Goal: Task Accomplishment & Management: Manage account settings

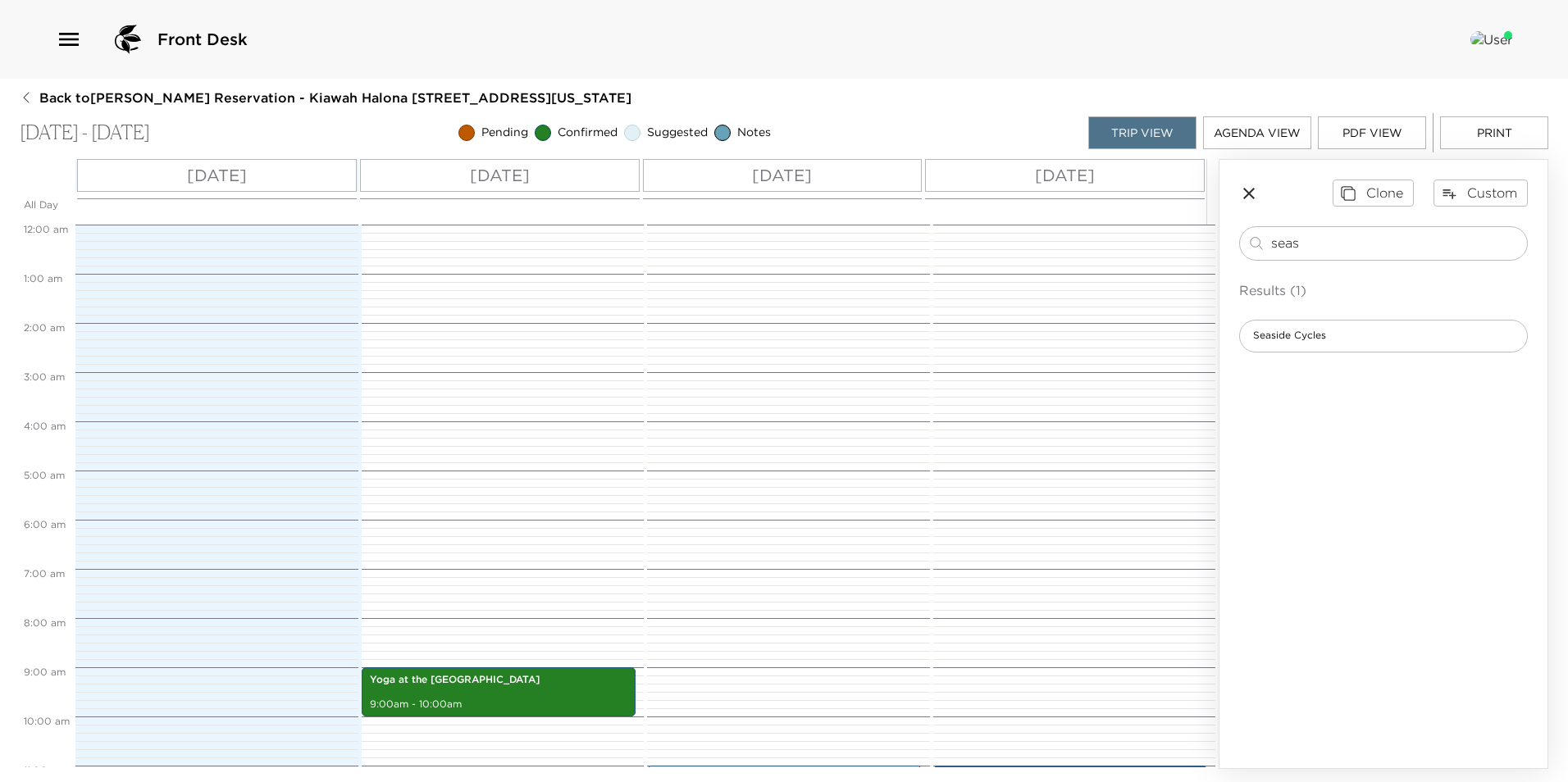
scroll to position [473, 0]
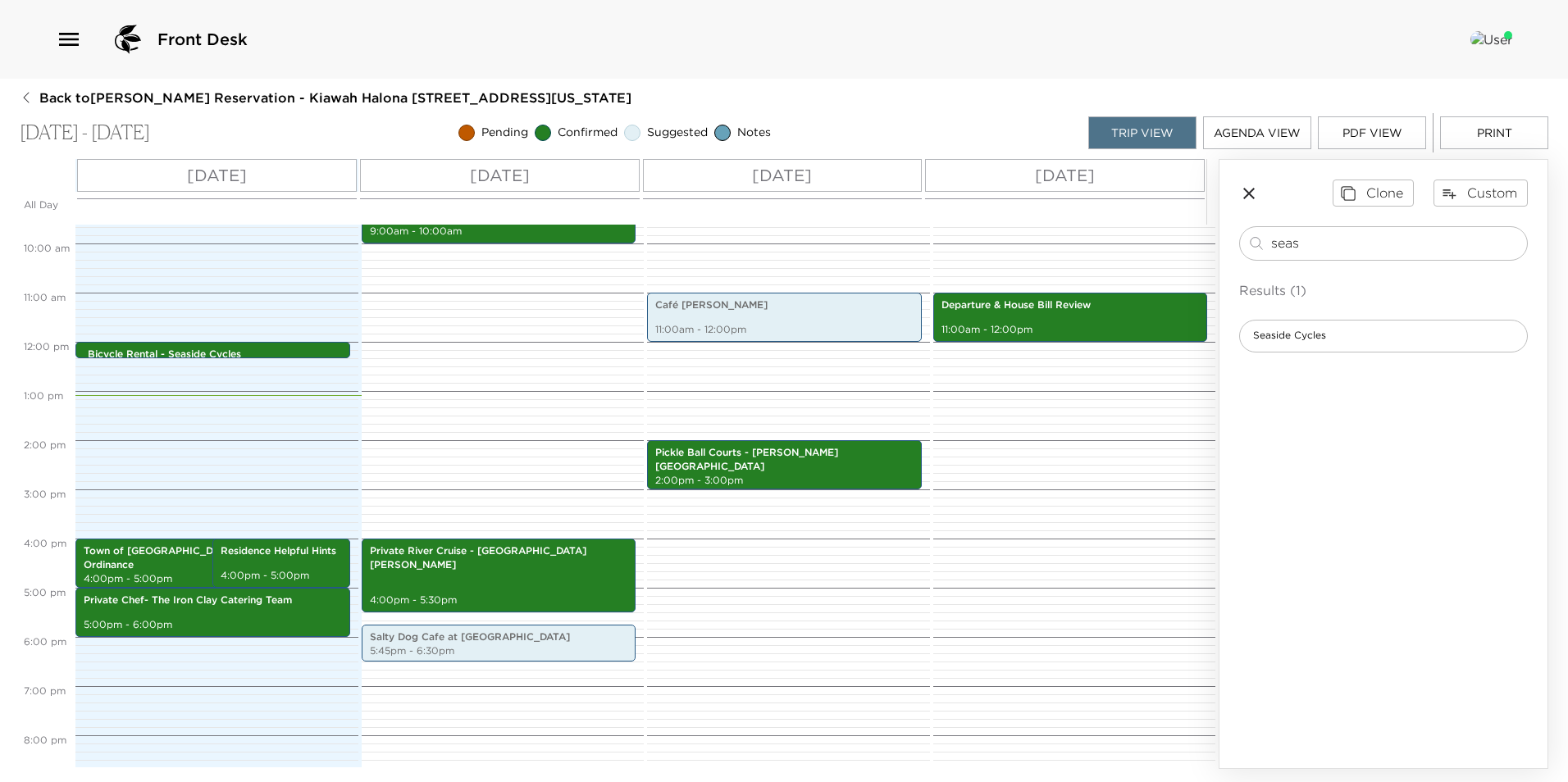
click at [1251, 195] on icon "button" at bounding box center [1248, 193] width 11 height 11
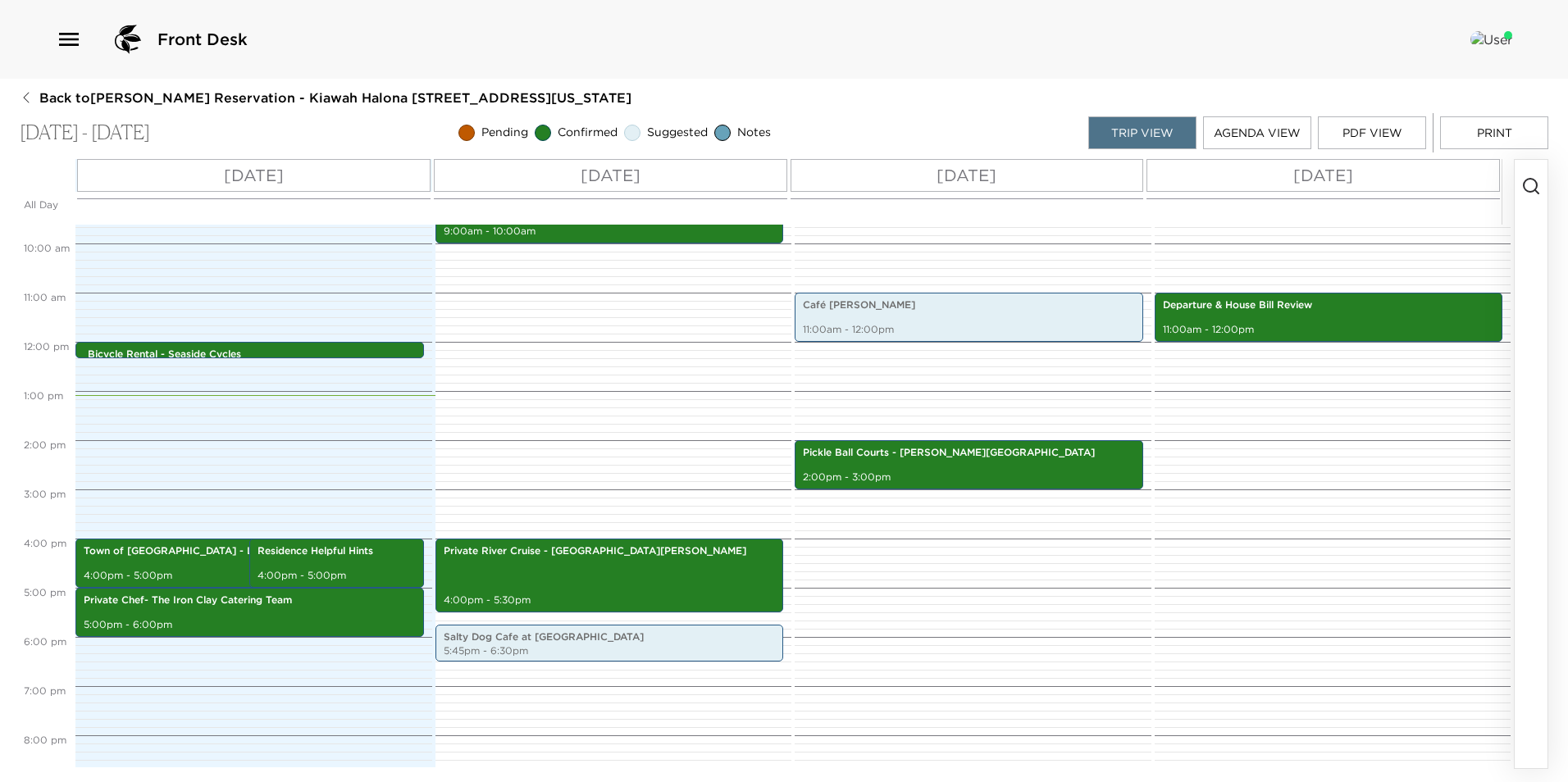
click at [1527, 183] on icon "button" at bounding box center [1531, 186] width 19 height 19
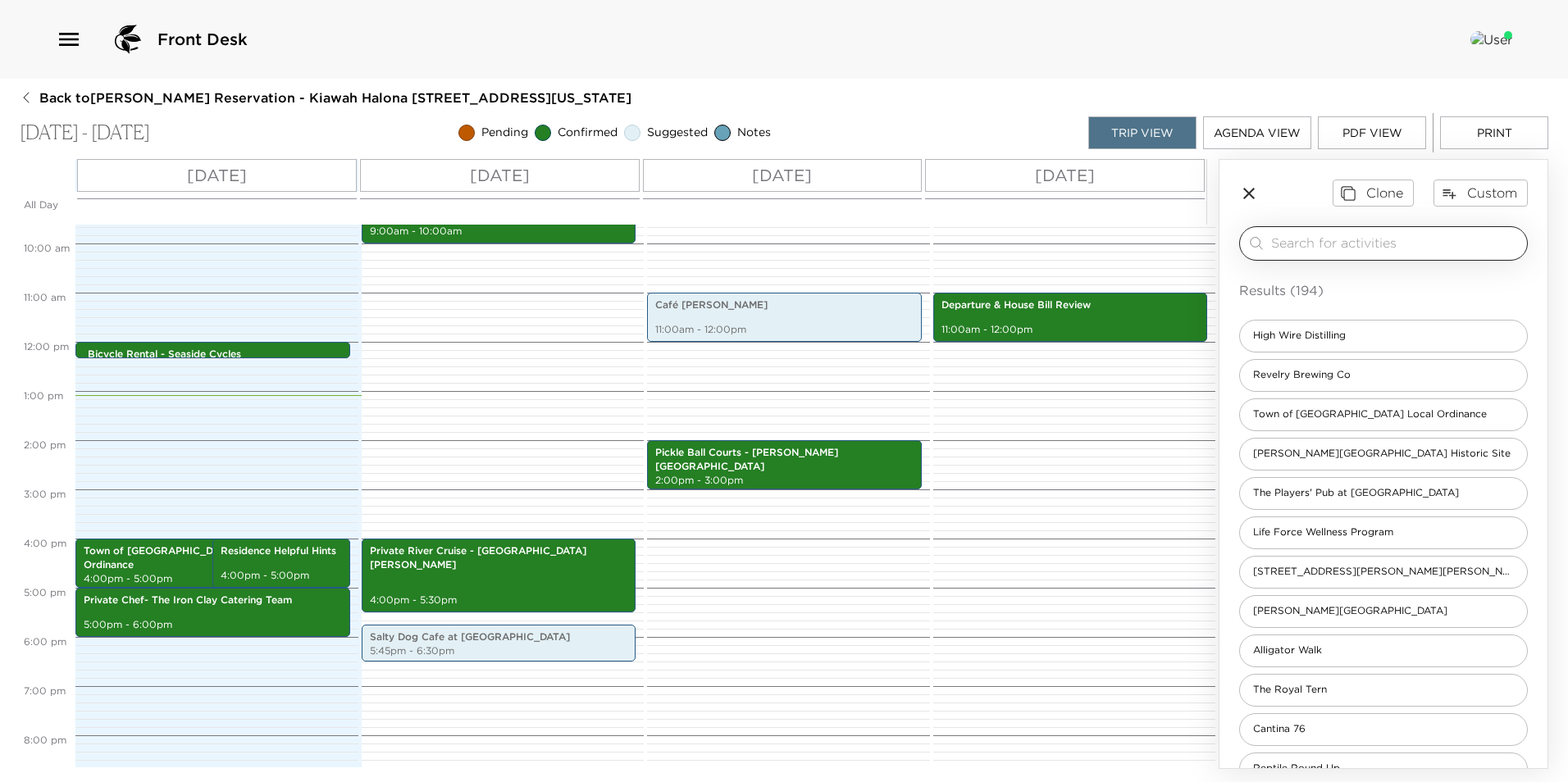
click at [1304, 246] on input "search" at bounding box center [1395, 242] width 249 height 18
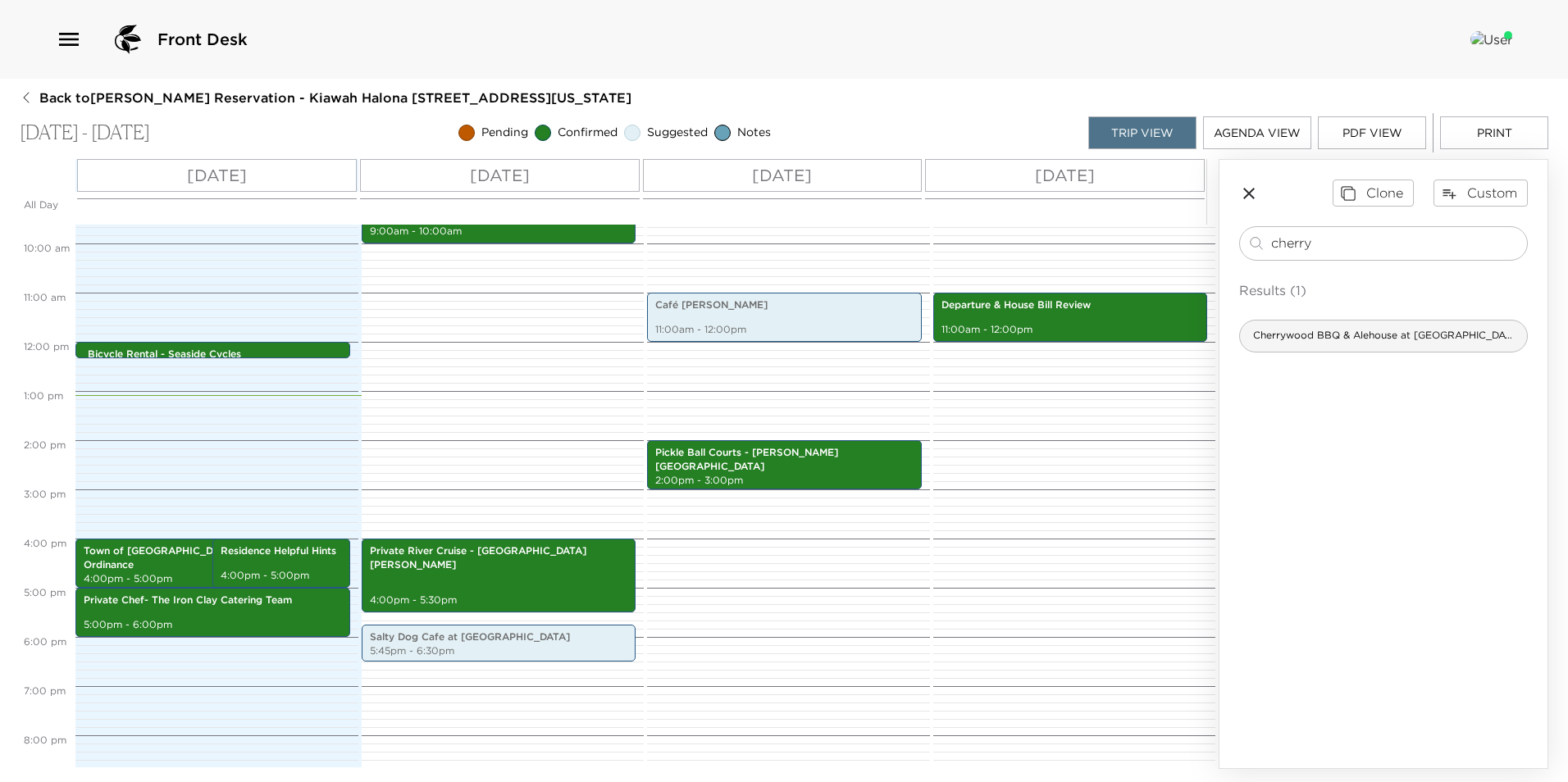
type input "cherry"
click at [1279, 331] on span "Cherrywood BBQ & Alehouse at [GEOGRAPHIC_DATA]" at bounding box center [1384, 336] width 287 height 14
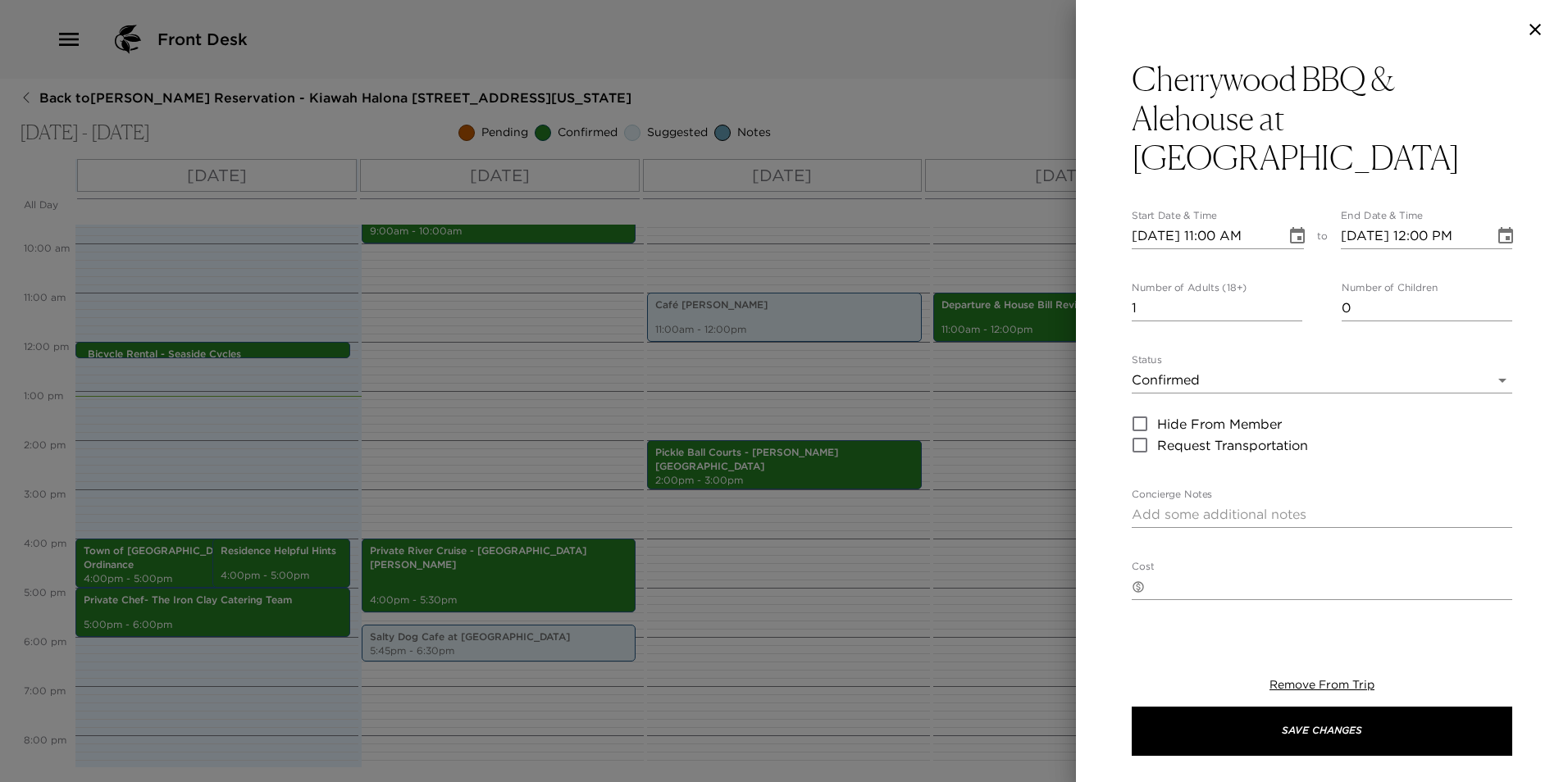
type textarea "Your reservation has been confirmed. Proud to be a stop on the [US_STATE] BBQ T…"
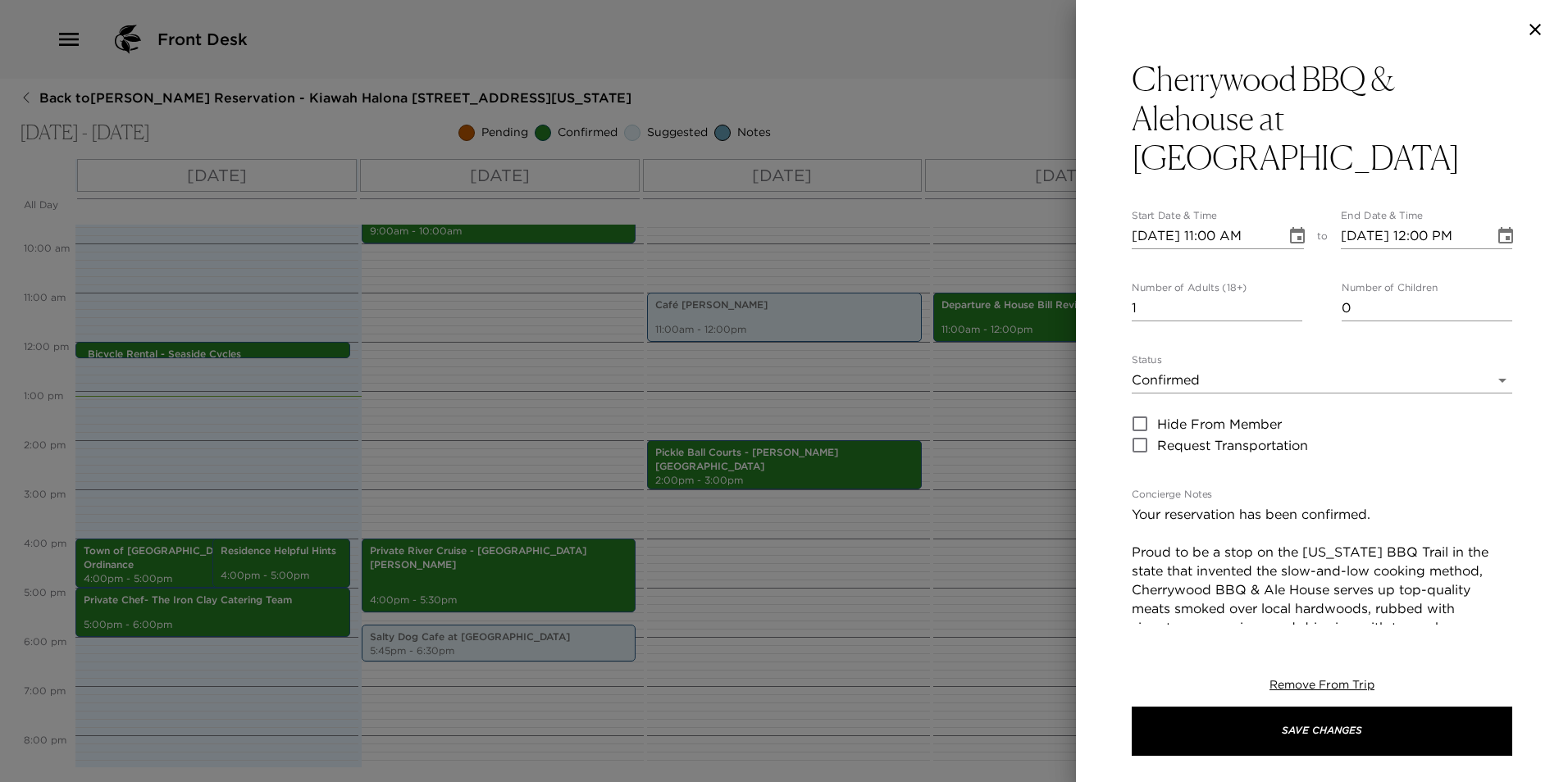
click at [1167, 223] on input "[DATE] 11:00 AM" at bounding box center [1203, 236] width 143 height 26
type input "[DATE] 11:00 AM"
type input "[DATE] 12:00 PM"
type input "[DATE] 06:00 PM"
type input "[DATE] 07:00 PM"
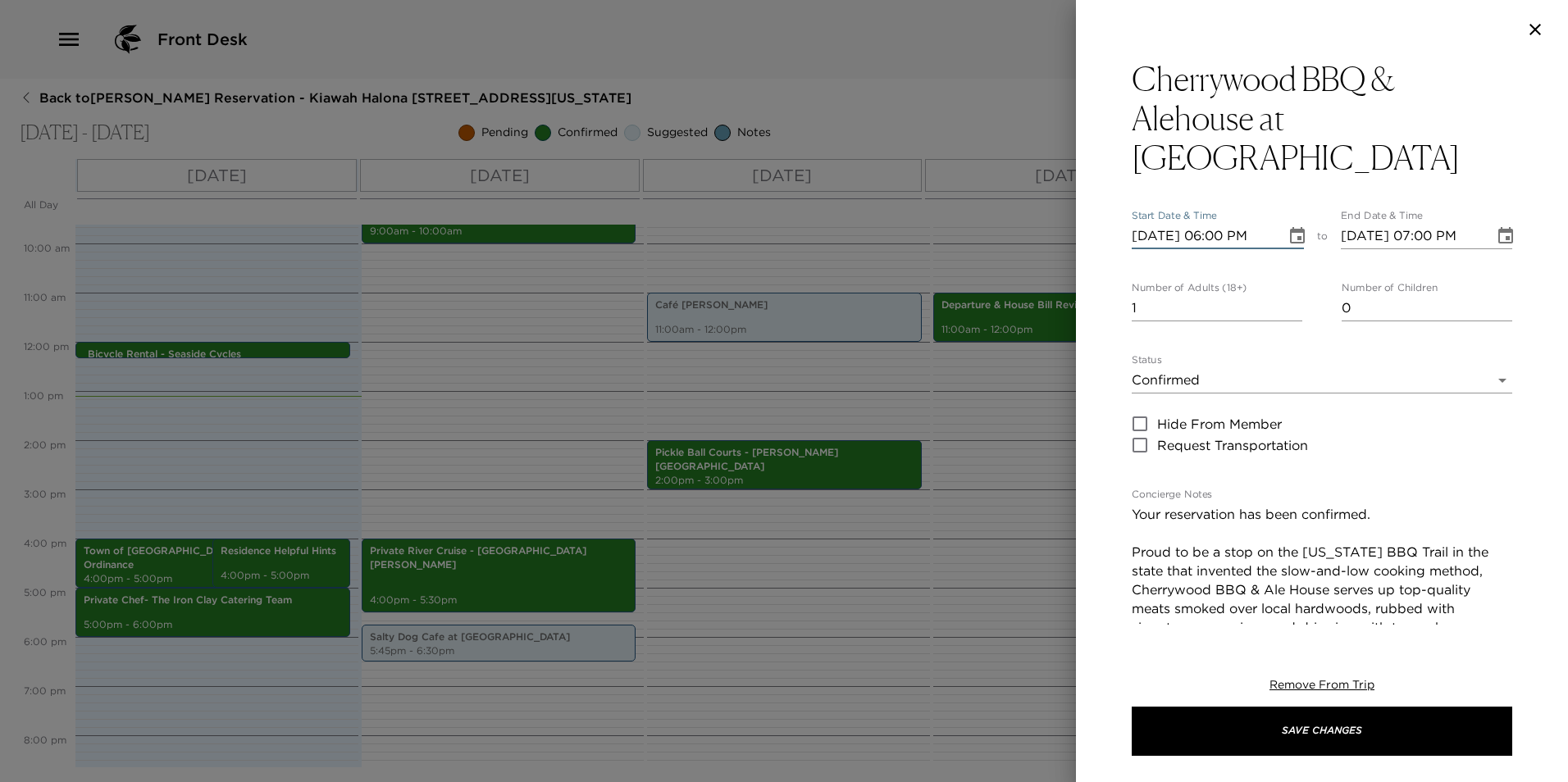
type input "[DATE] 06:00 PM"
type input "0"
click at [1289, 295] on input "0" at bounding box center [1217, 308] width 171 height 26
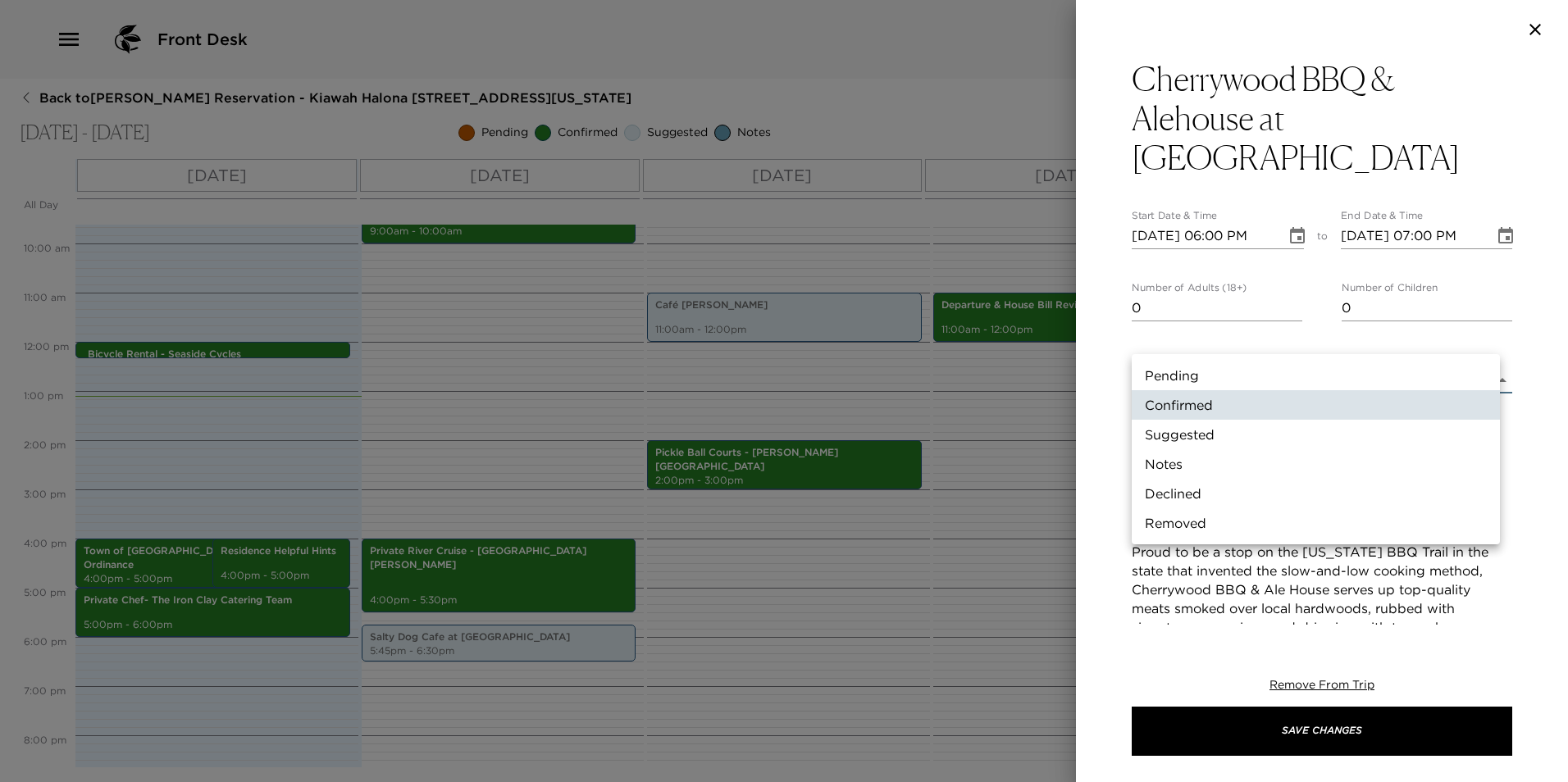
click at [1233, 336] on body "Front Desk Back to [PERSON_NAME][GEOGRAPHIC_DATA] - [GEOGRAPHIC_DATA] Halona [S…" at bounding box center [784, 391] width 1568 height 782
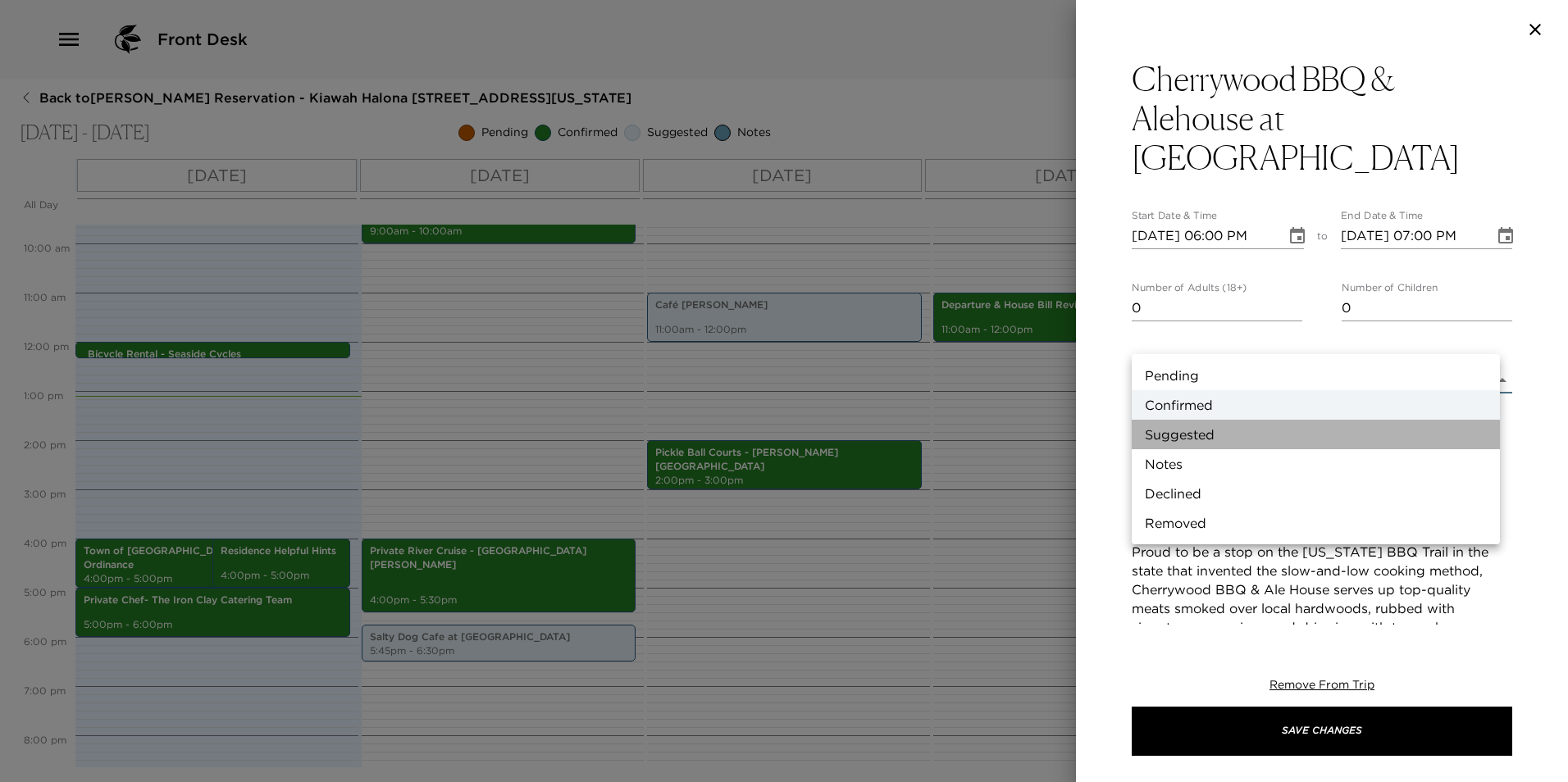
click at [1199, 434] on li "Suggested" at bounding box center [1316, 435] width 368 height 30
type input "Suggestion"
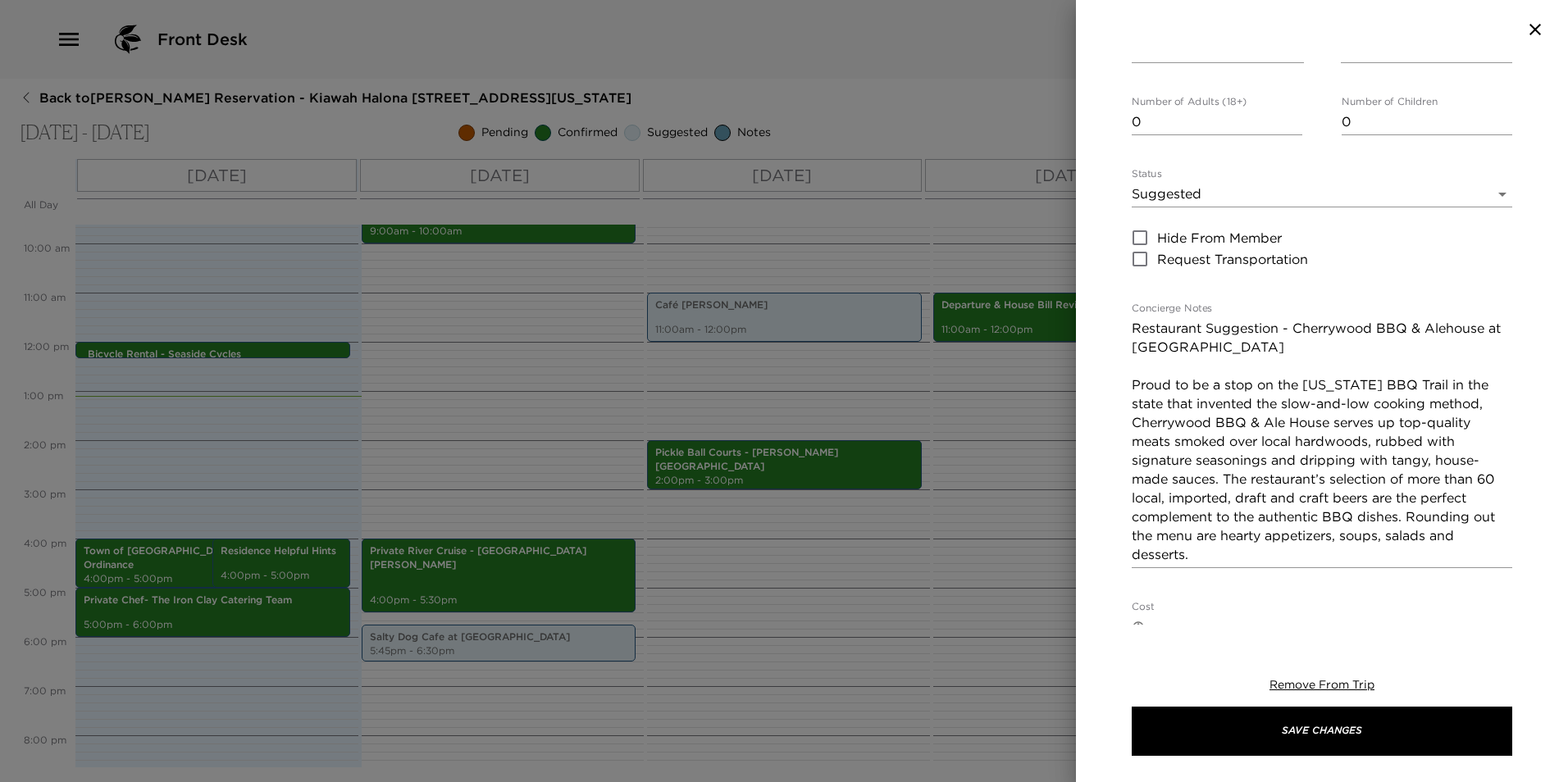
scroll to position [141, 0]
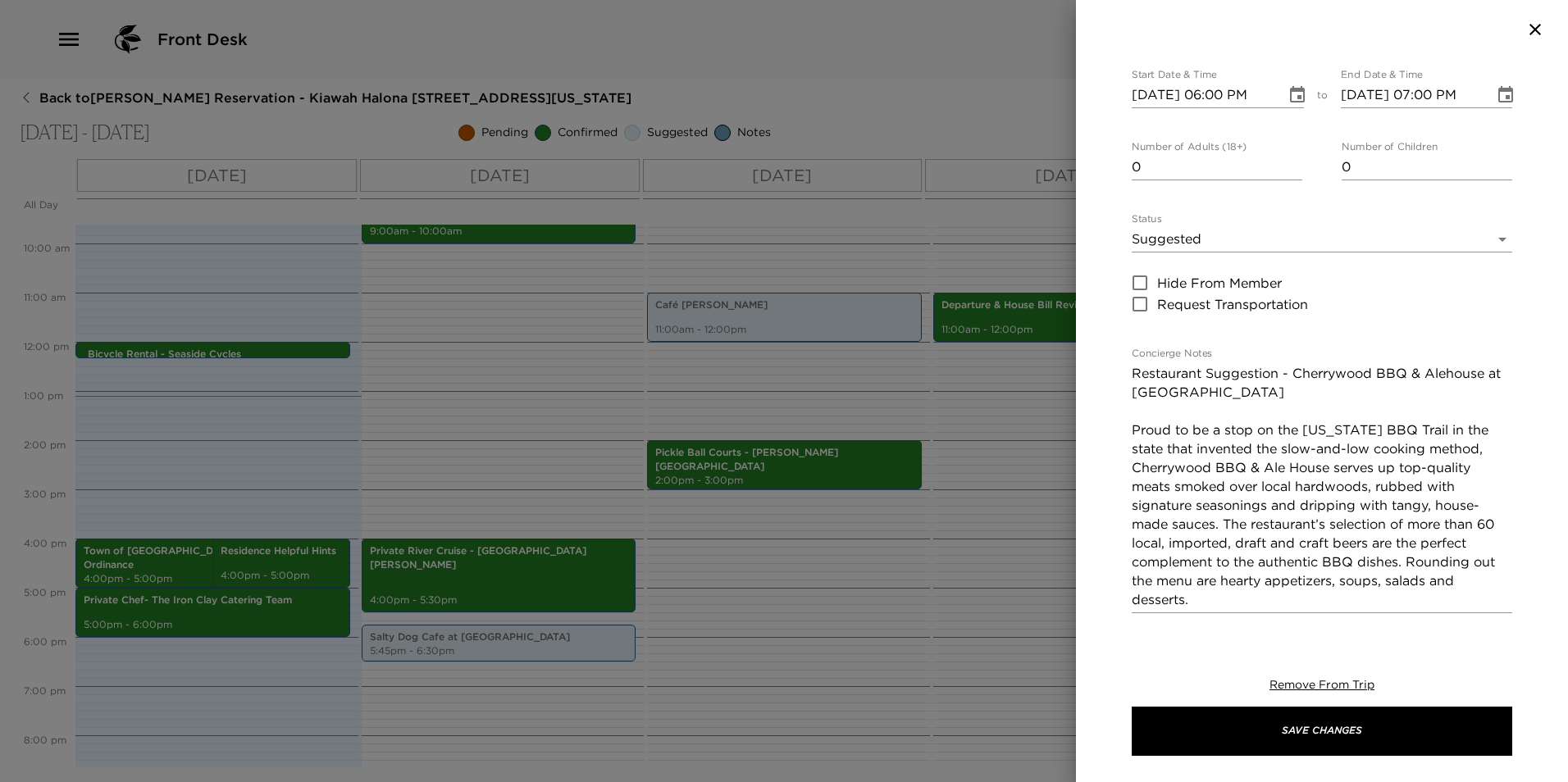
click at [1341, 364] on textarea "Restaurant Suggestion - Cherrywood BBQ & Alehouse at [GEOGRAPHIC_DATA] Proud to…" at bounding box center [1322, 486] width 381 height 245
click at [1295, 364] on textarea "Restaurant Suggestion - Cherrywood BBQ & Alehouse at [GEOGRAPHIC_DATA] Proud to…" at bounding box center [1322, 486] width 381 height 245
click at [1329, 364] on textarea "Restaurant Suggestion - Dine in or To-Go Cherrywood BBQ & Alehouse at [GEOGRAPH…" at bounding box center [1322, 486] width 381 height 245
click at [1405, 364] on textarea "Restaurant Suggestion - Dine In or To-Go Cherrywood BBQ & Alehouse at [GEOGRAPH…" at bounding box center [1322, 486] width 381 height 245
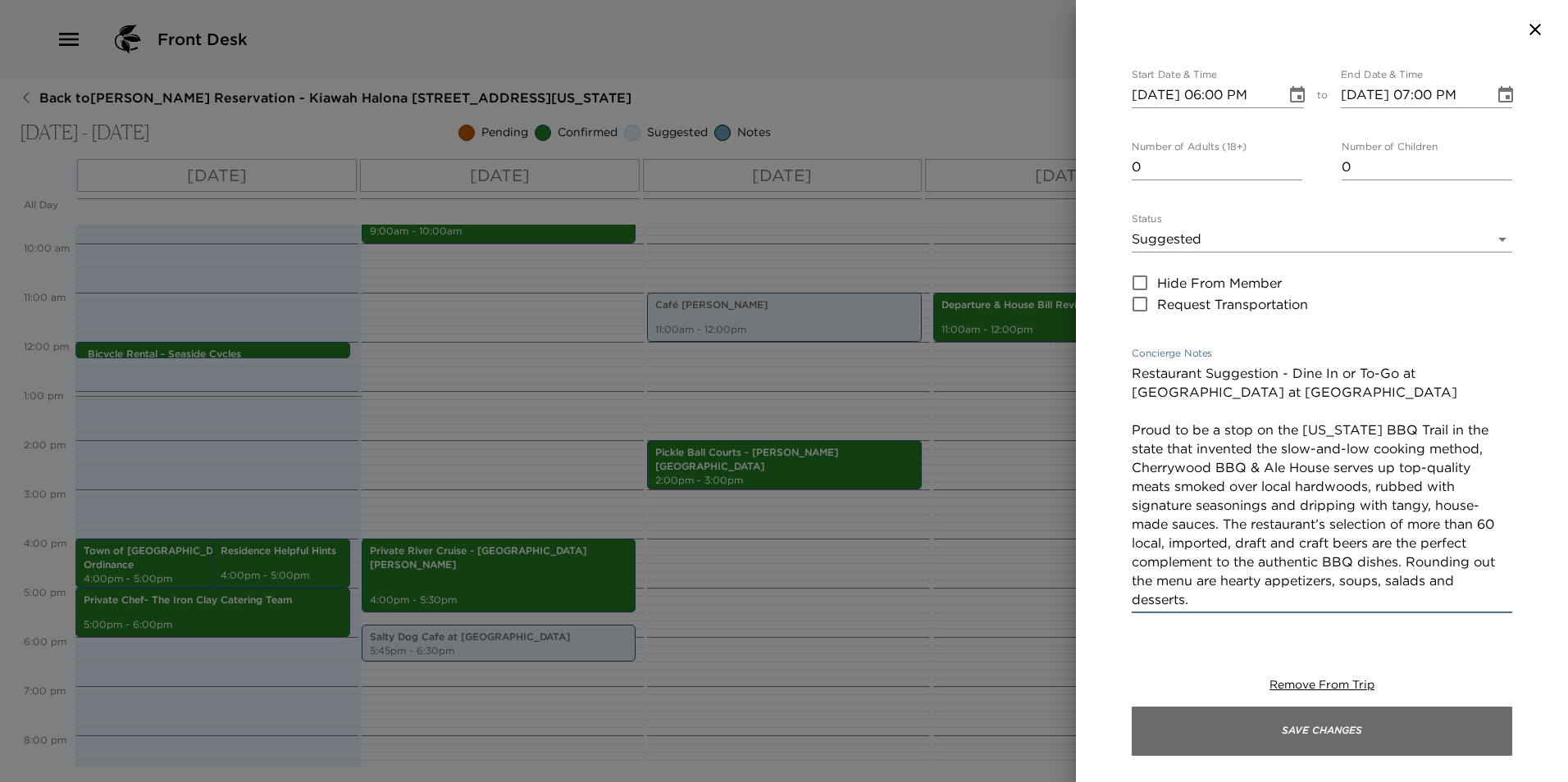
type textarea "Restaurant Suggestion - Dine In or To-Go at [GEOGRAPHIC_DATA] at [GEOGRAPHIC_DA…"
click at [1301, 722] on button "Save Changes" at bounding box center [1322, 731] width 381 height 49
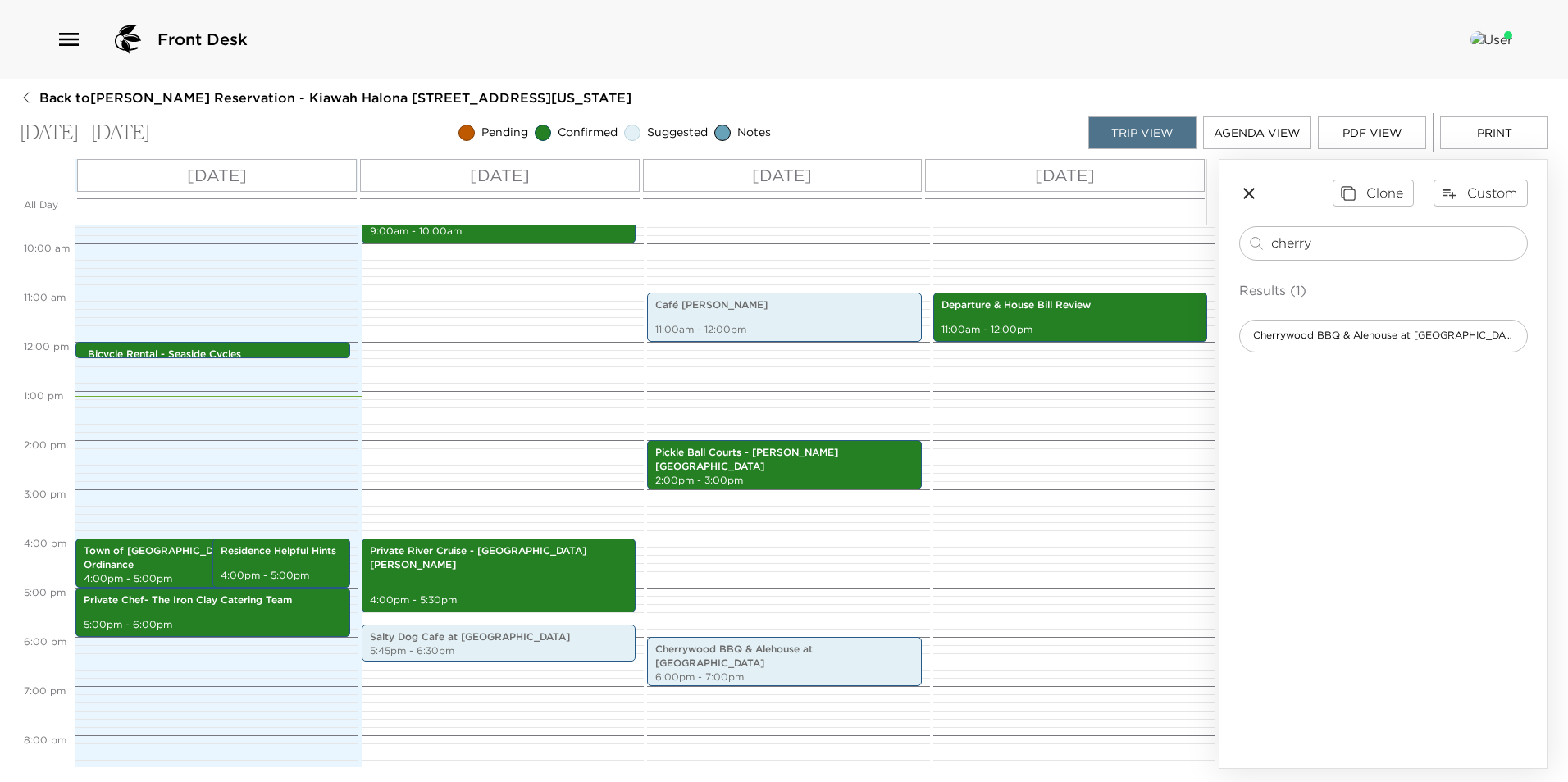
click at [1250, 197] on icon "button" at bounding box center [1249, 194] width 19 height 19
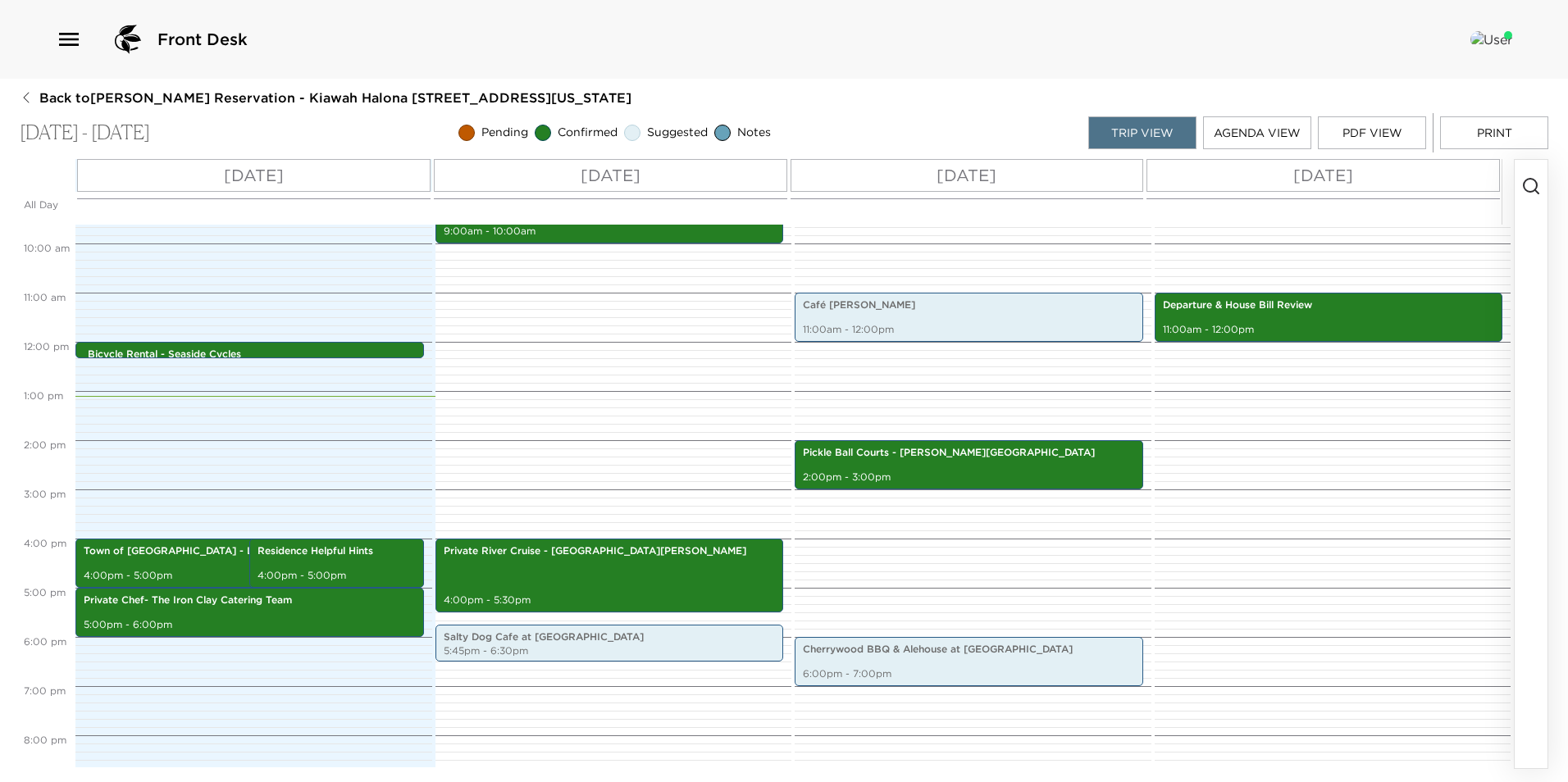
click at [1535, 184] on icon "button" at bounding box center [1531, 186] width 19 height 19
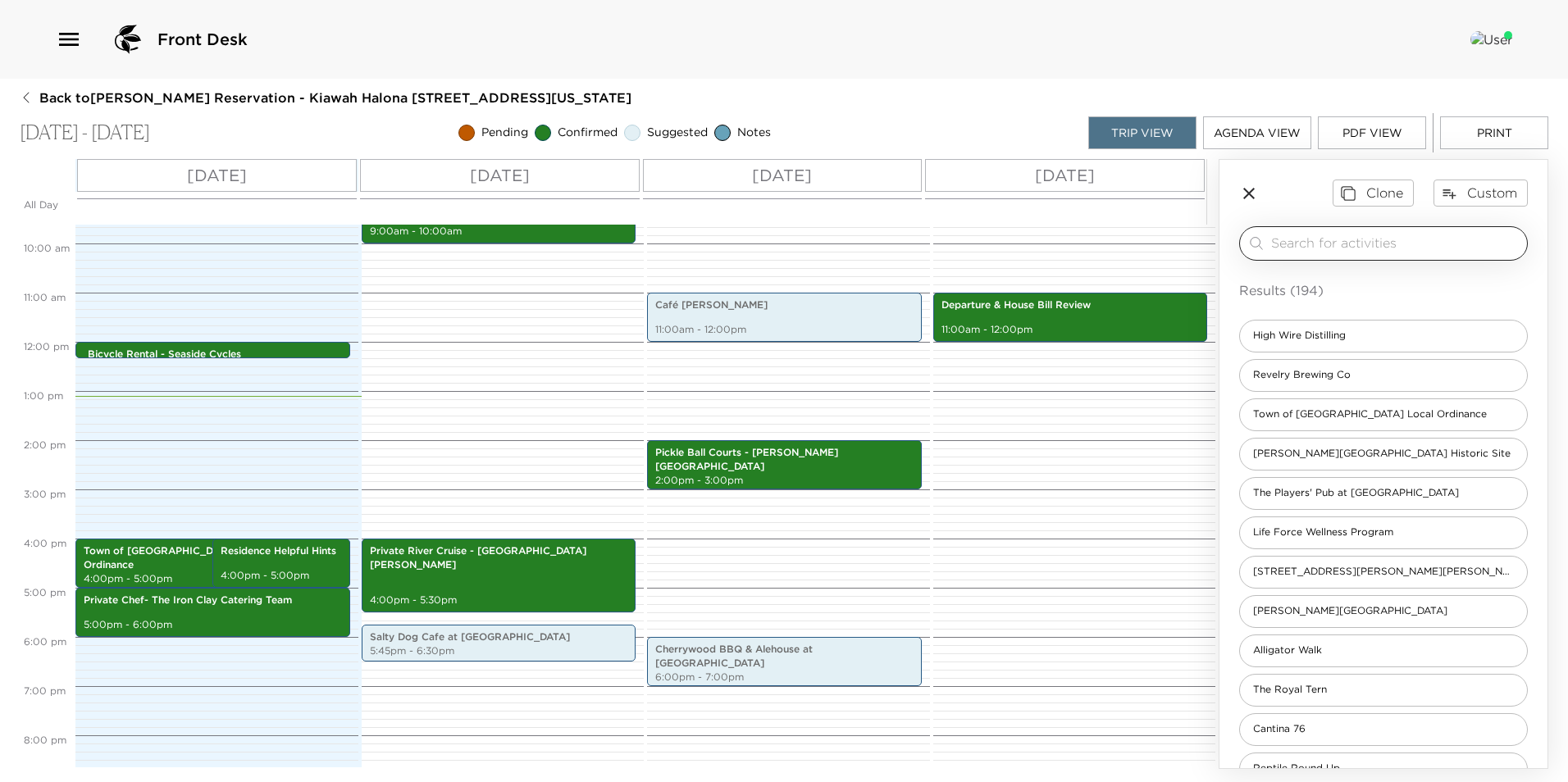
click at [1325, 247] on input "search" at bounding box center [1395, 242] width 249 height 18
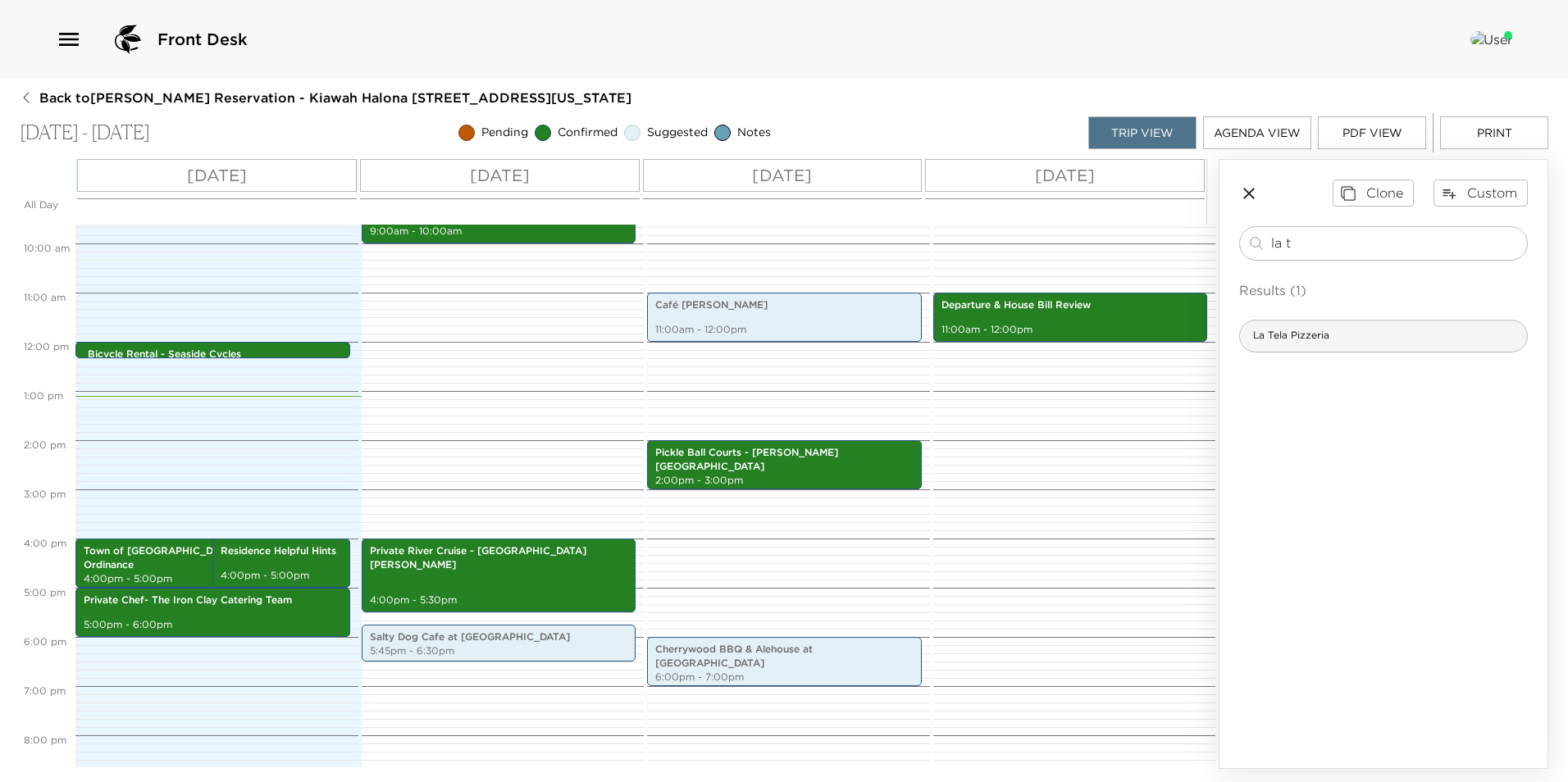
type input "la t"
click at [1319, 338] on span "La Tela Pizzeria" at bounding box center [1291, 336] width 102 height 14
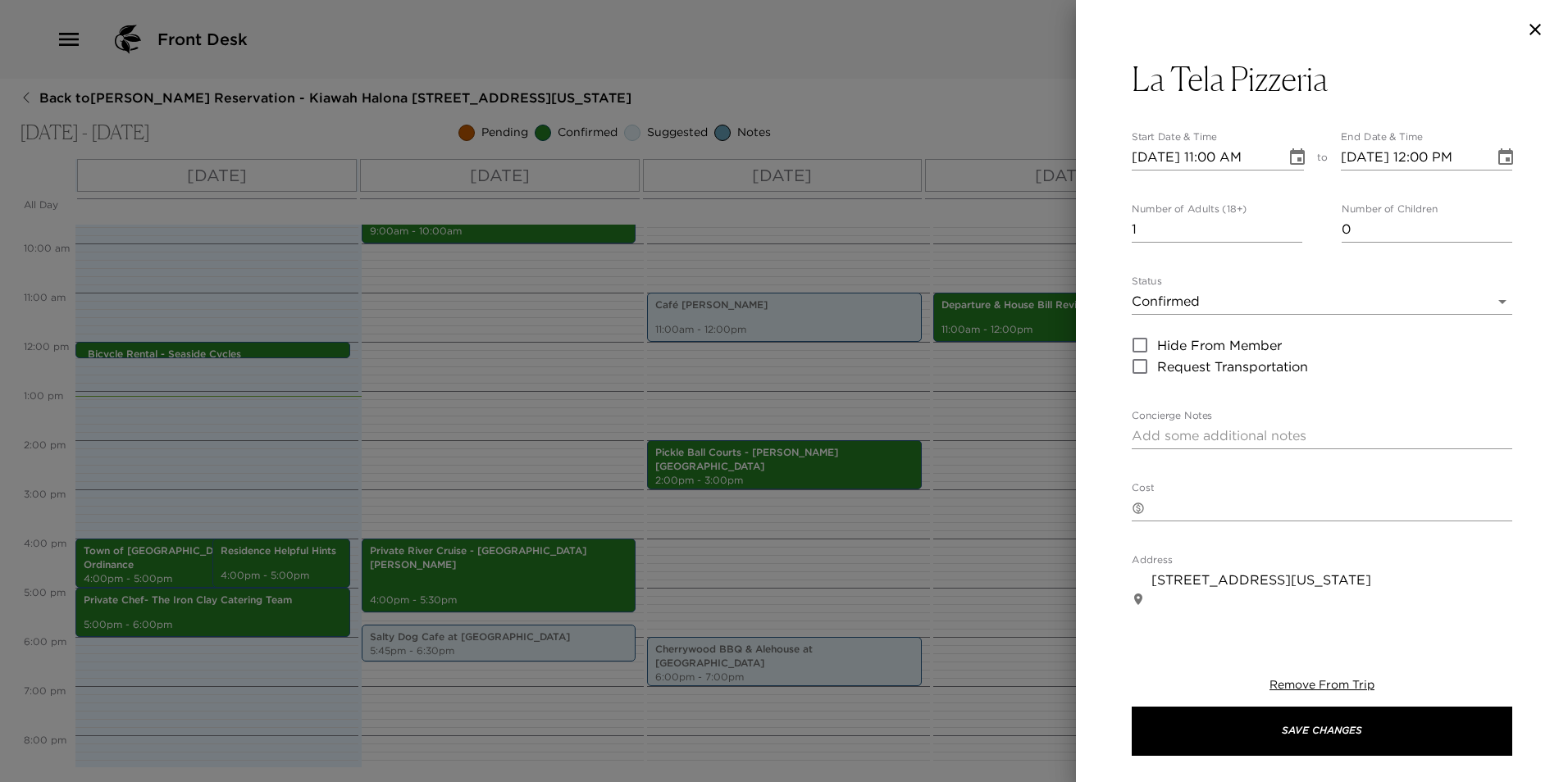
click at [1182, 298] on body "Front Desk Back to [PERSON_NAME][GEOGRAPHIC_DATA] - [GEOGRAPHIC_DATA] Halona [S…" at bounding box center [784, 391] width 1568 height 782
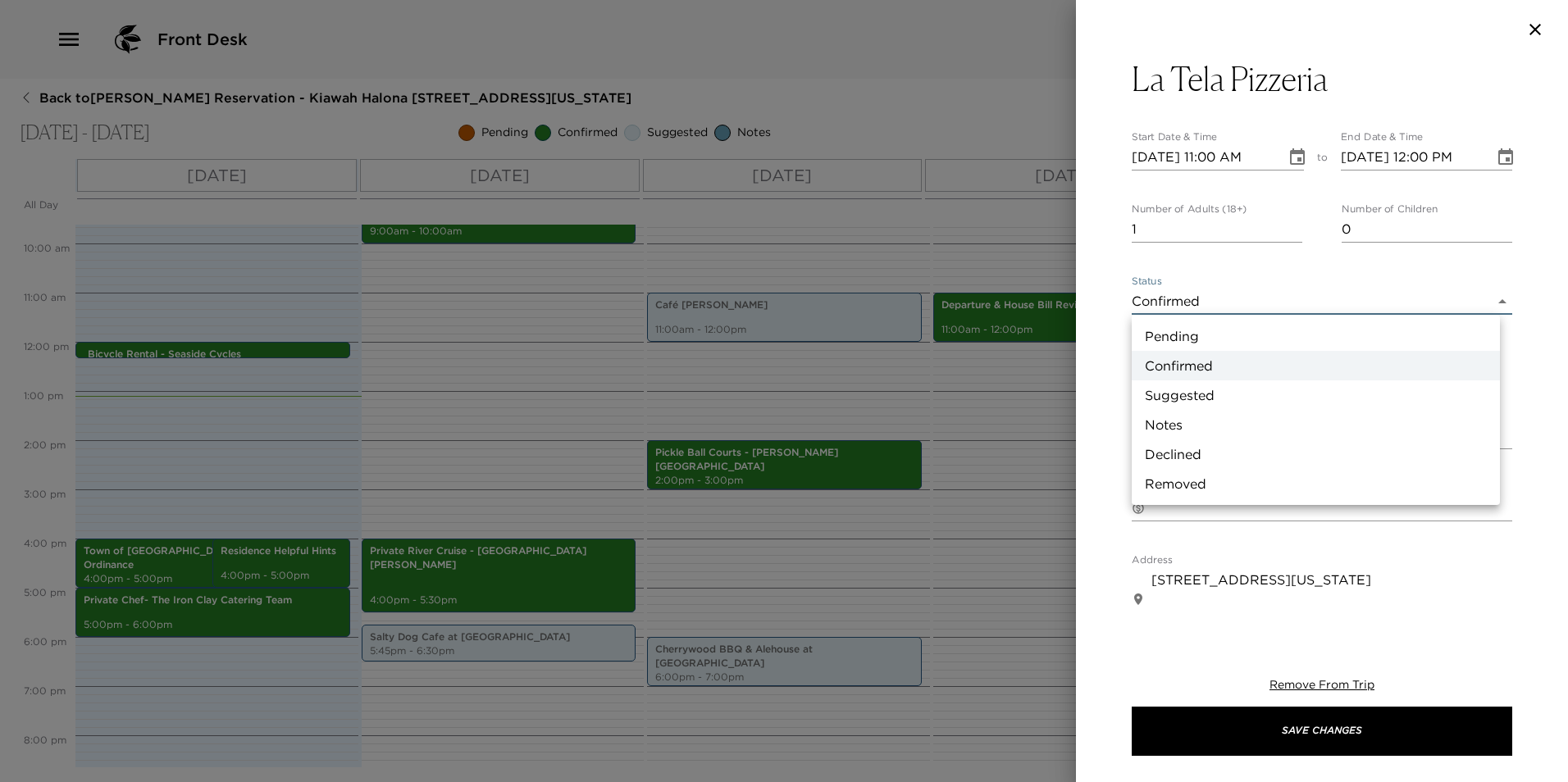
click at [1198, 409] on li "Suggested" at bounding box center [1316, 395] width 368 height 30
type input "Suggestion"
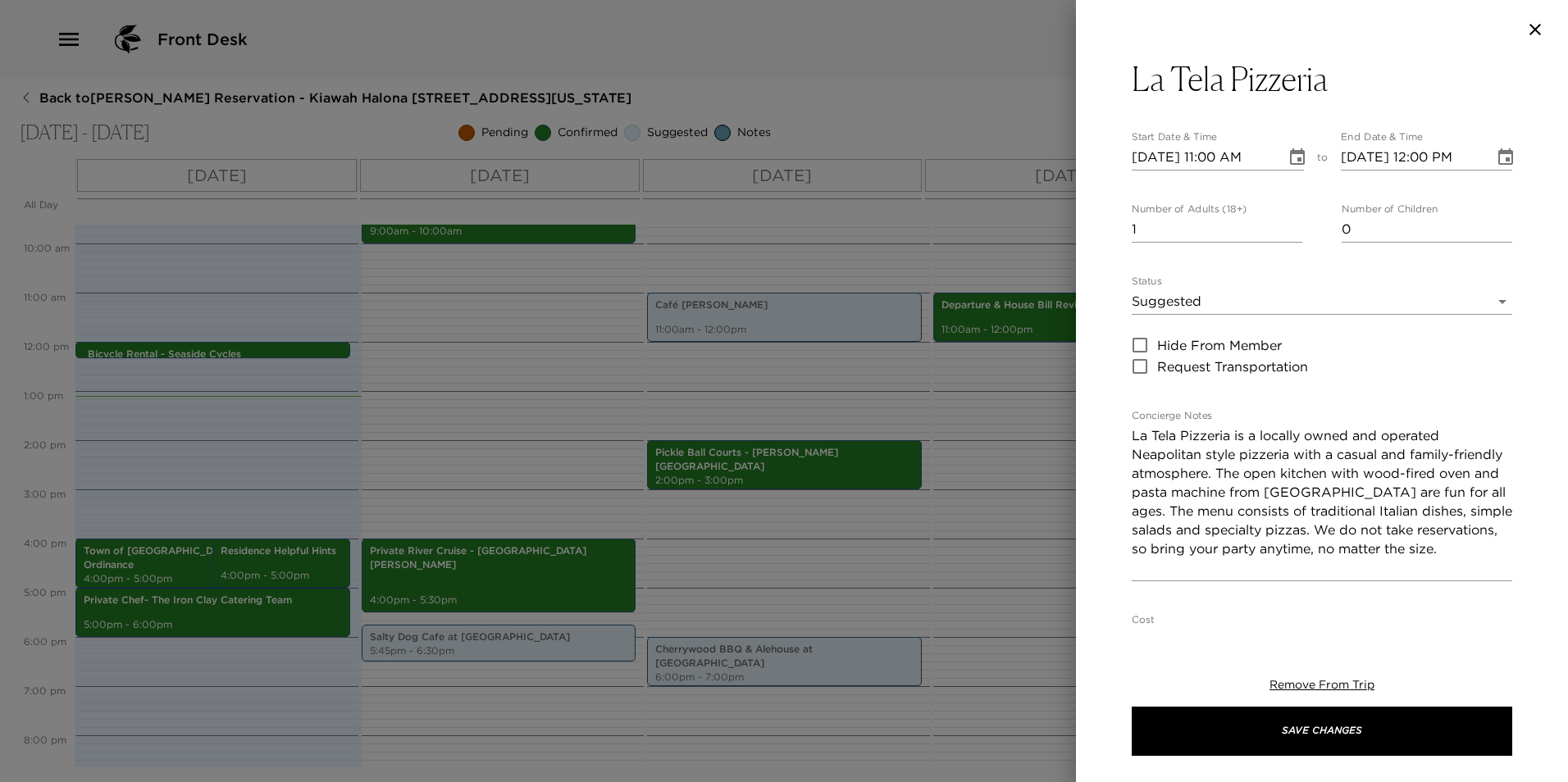
click at [1198, 368] on li "Suggested" at bounding box center [1316, 359] width 277 height 17
click at [1132, 442] on textarea "La Tela Pizzeria is a locally owned and operated Neapolitan style pizzeria with…" at bounding box center [1322, 501] width 381 height 151
click at [1439, 441] on textarea "Suggestion- Dine In or To-Go at [GEOGRAPHIC_DATA] is a locally owned and operat…" at bounding box center [1322, 501] width 381 height 151
drag, startPoint x: 1349, startPoint y: 458, endPoint x: 1123, endPoint y: 458, distance: 226.0
click at [1123, 458] on div "La Tela Pizzeria Start Date & Time [DATE] 11:00 AM to End Date & Time [DATE] 12…" at bounding box center [1321, 342] width 492 height 565
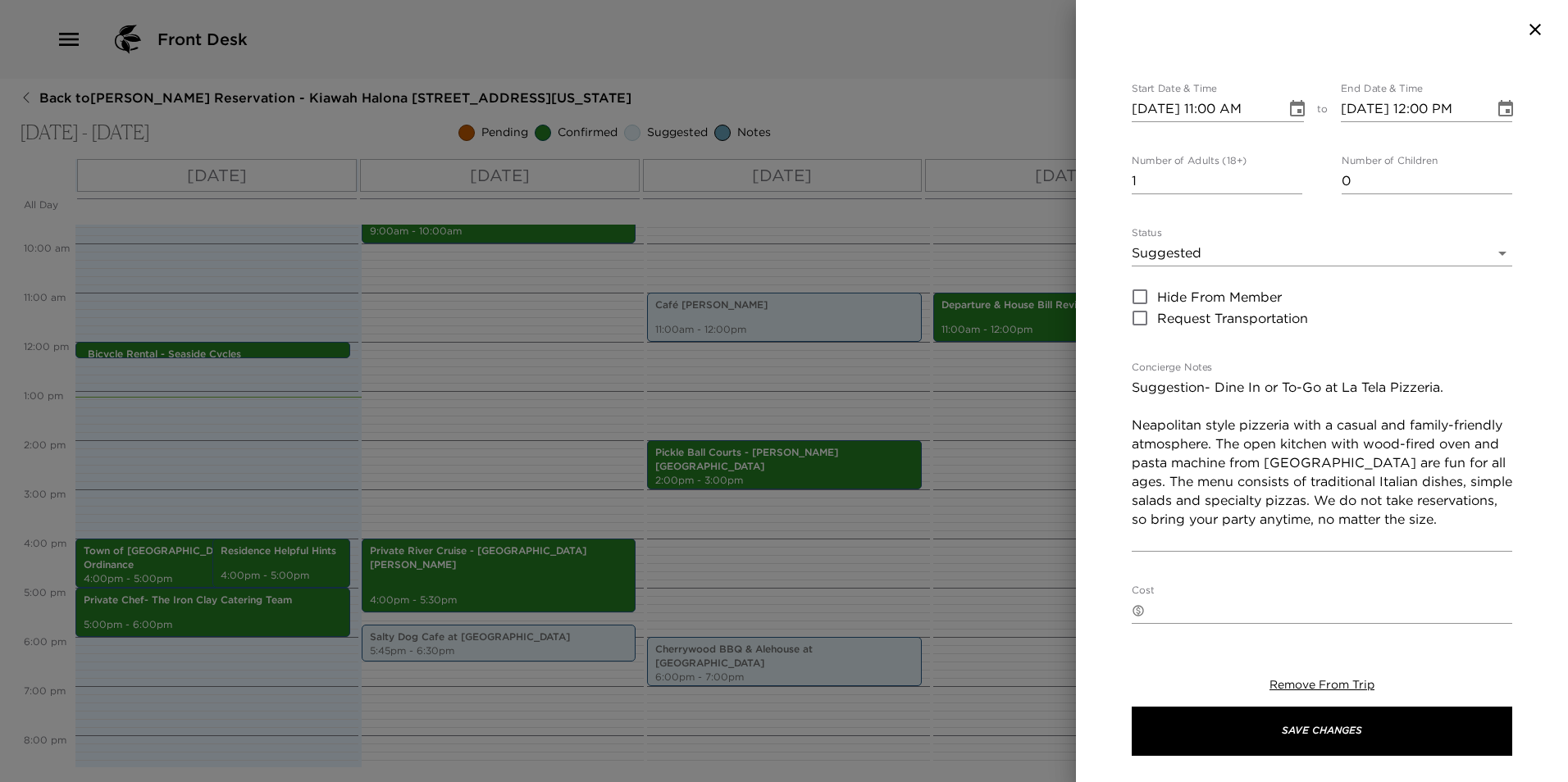
scroll to position [51, 0]
click at [1187, 446] on textarea "Suggestion- Dine In or To-Go at La Tela Pizzeria. Neapolitan style pizzeria wit…" at bounding box center [1322, 460] width 381 height 170
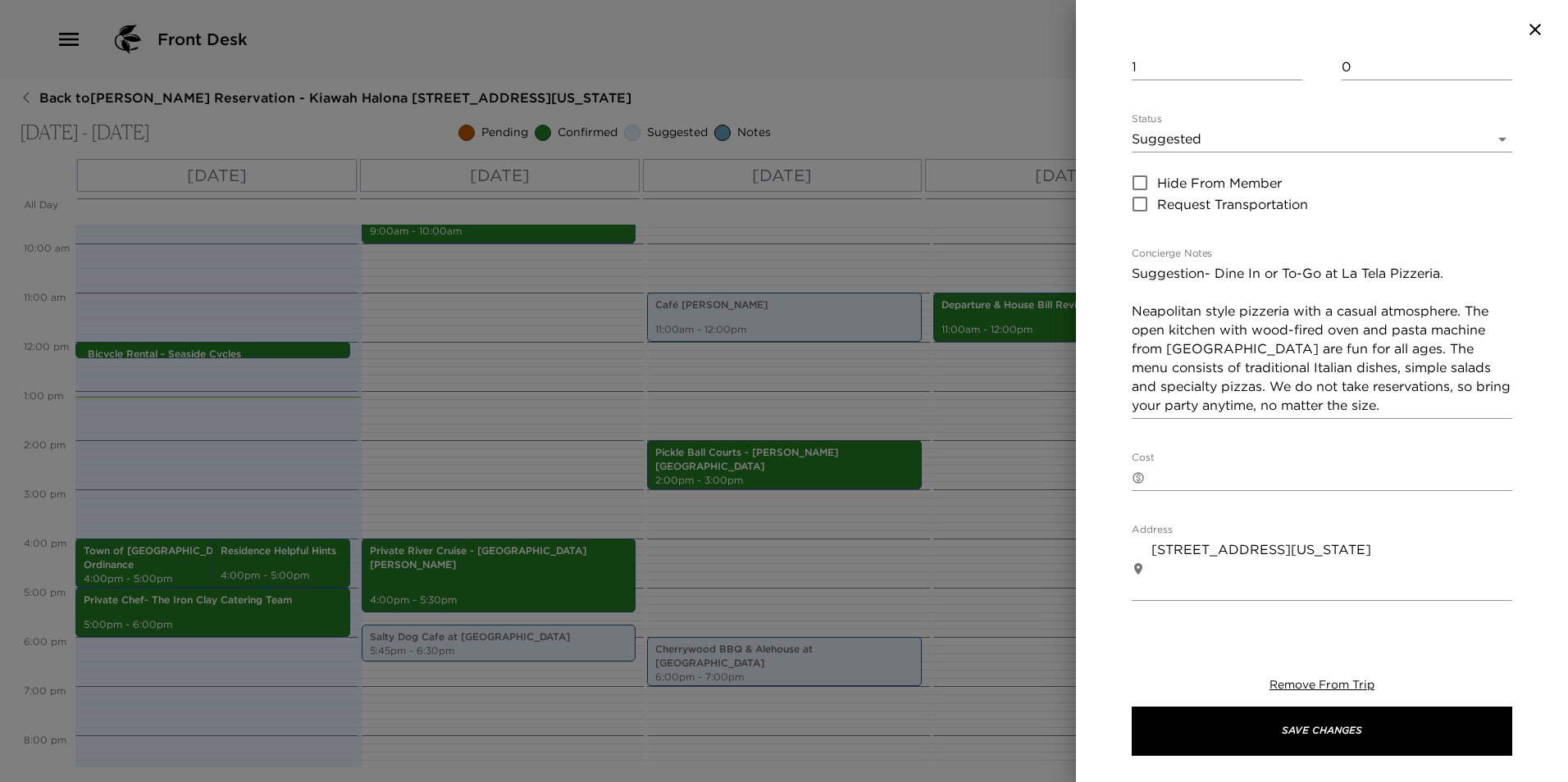
scroll to position [174, 0]
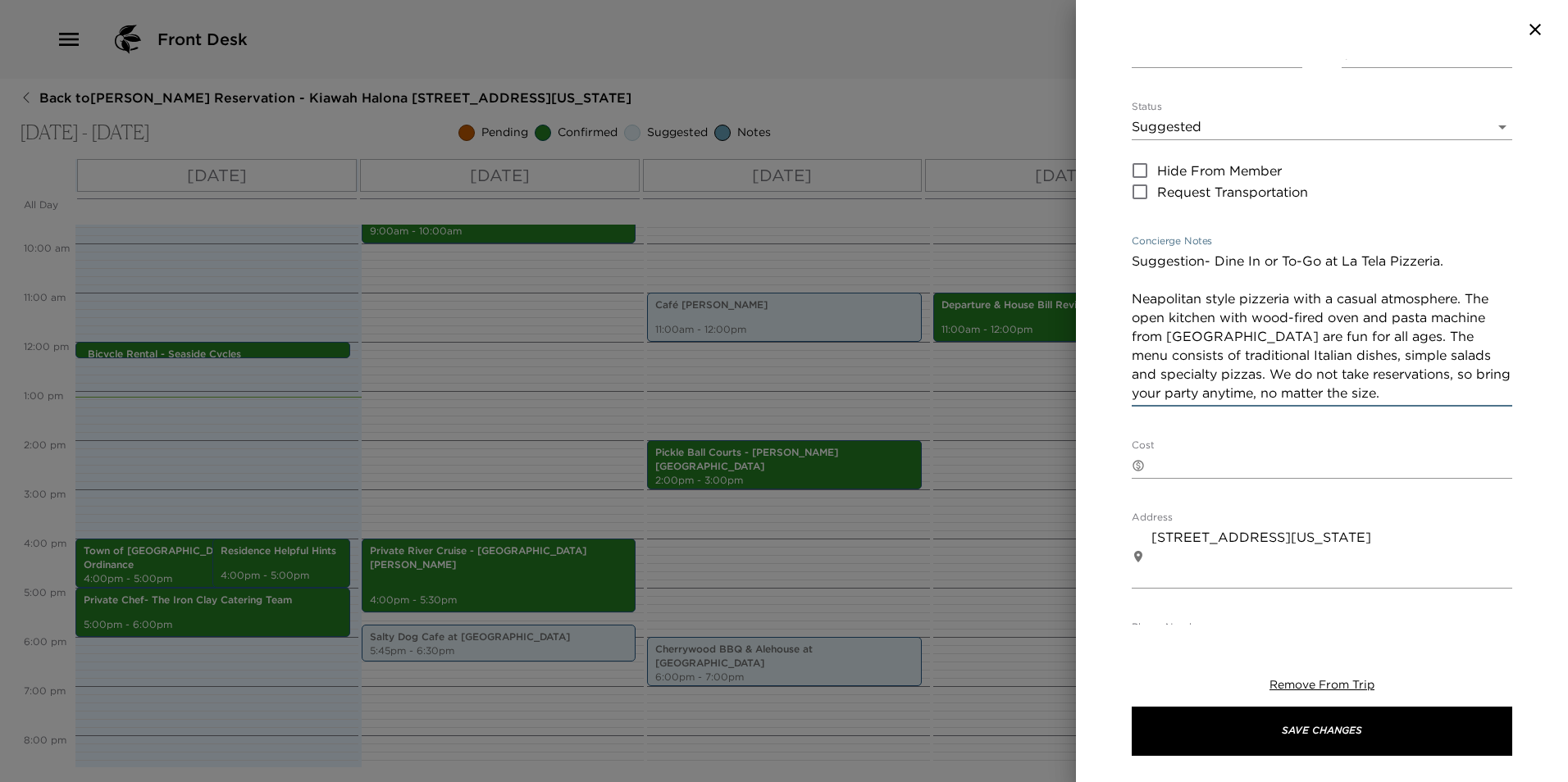
drag, startPoint x: 1471, startPoint y: 301, endPoint x: 1325, endPoint y: 338, distance: 150.6
click at [1325, 338] on textarea "Suggestion- Dine In or To-Go at La Tela Pizzeria. Neapolitan style pizzeria wit…" at bounding box center [1322, 327] width 381 height 151
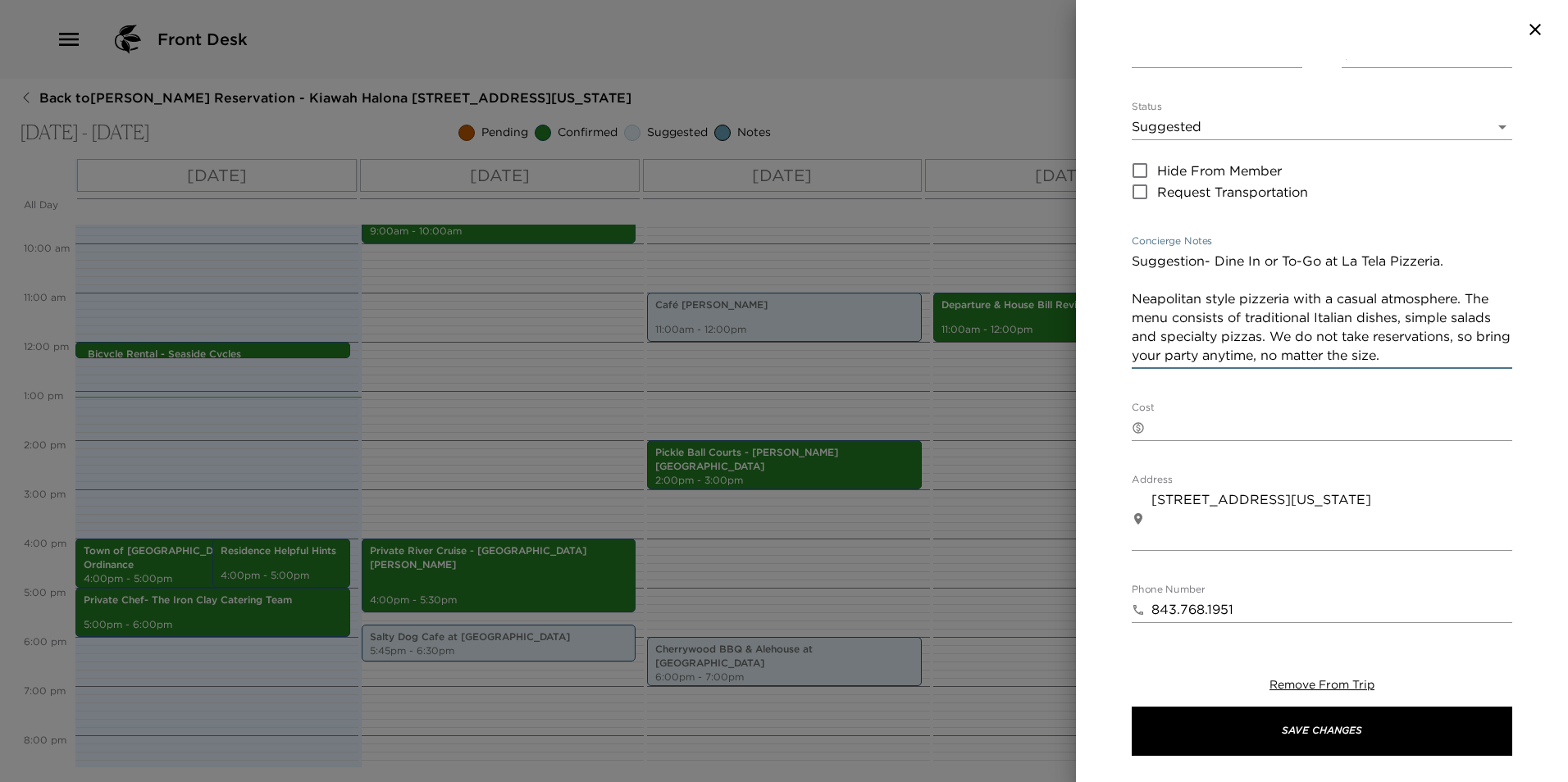
click at [1380, 340] on textarea "Suggestion- Dine In or To-Go at La Tela Pizzeria. Neapolitan style pizzeria wit…" at bounding box center [1322, 308] width 381 height 113
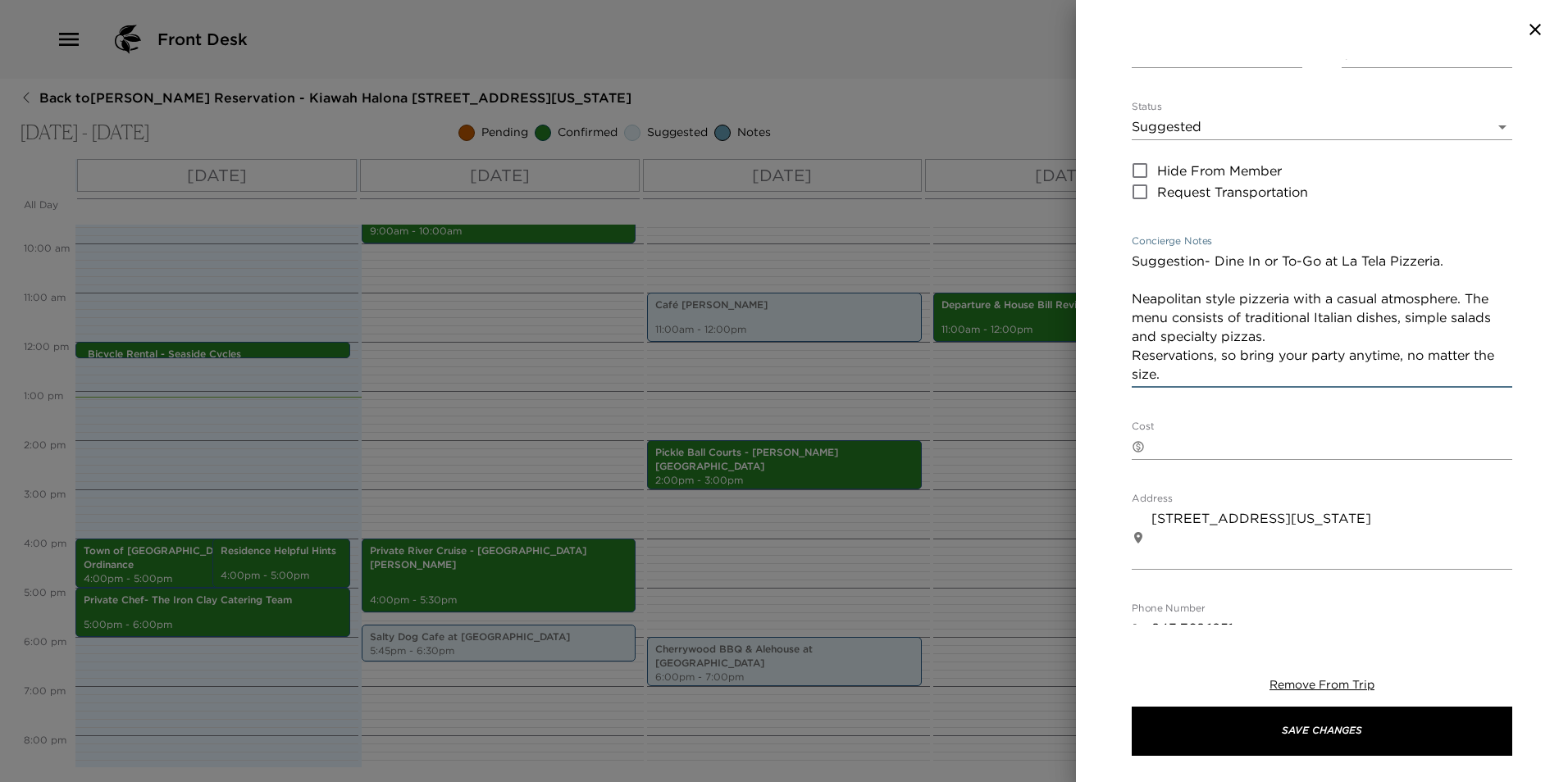
click at [1218, 363] on textarea "Suggestion- Dine In or To-Go at La Tela Pizzeria. Neapolitan style pizzeria wit…" at bounding box center [1322, 318] width 381 height 132
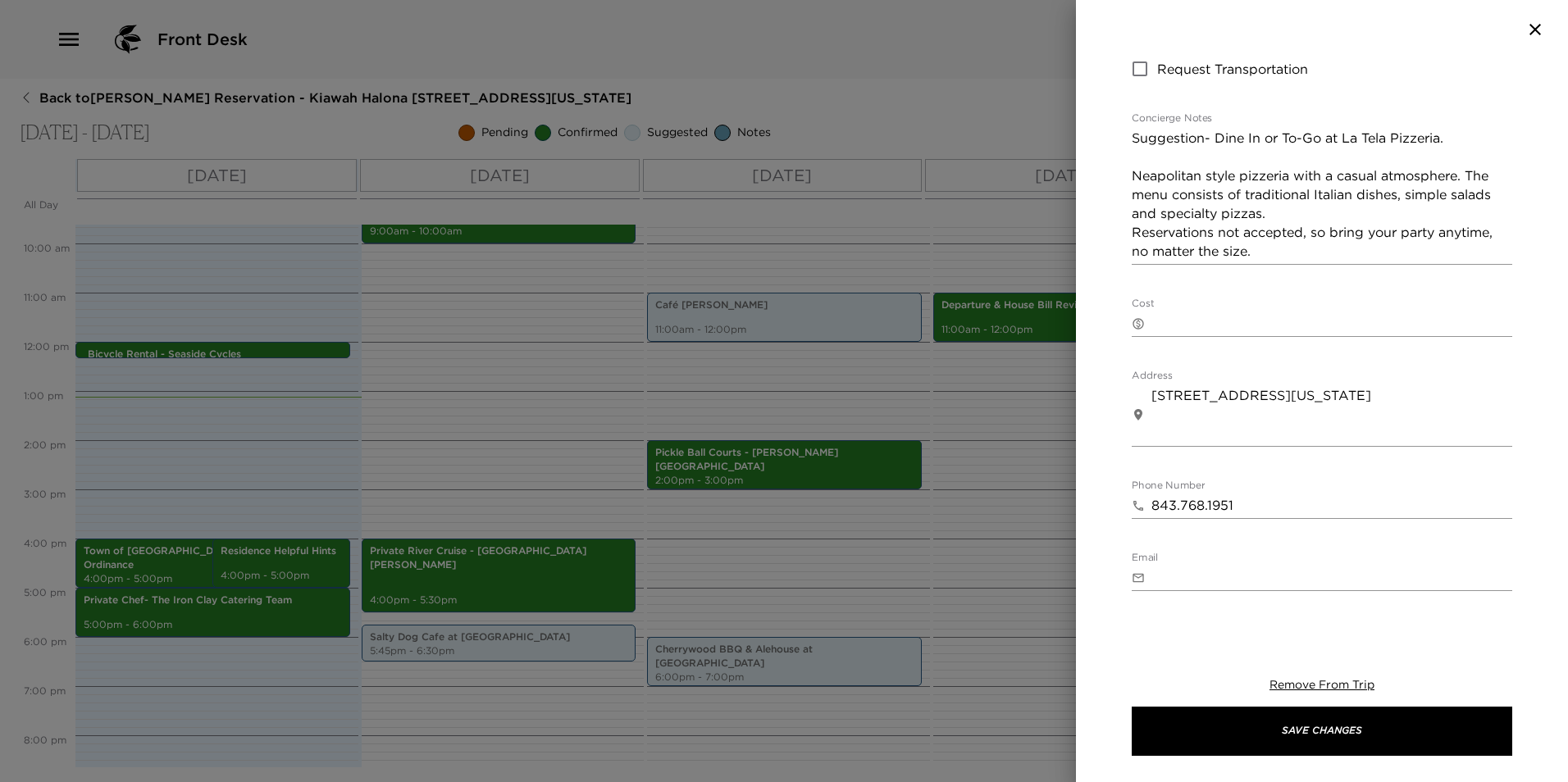
scroll to position [303, 0]
drag, startPoint x: 1305, startPoint y: 228, endPoint x: 1312, endPoint y: 249, distance: 22.1
click at [1312, 249] on textarea "Suggestion- Dine In or To-Go at La Tela Pizzeria. Neapolitan style pizzeria wit…" at bounding box center [1322, 190] width 381 height 132
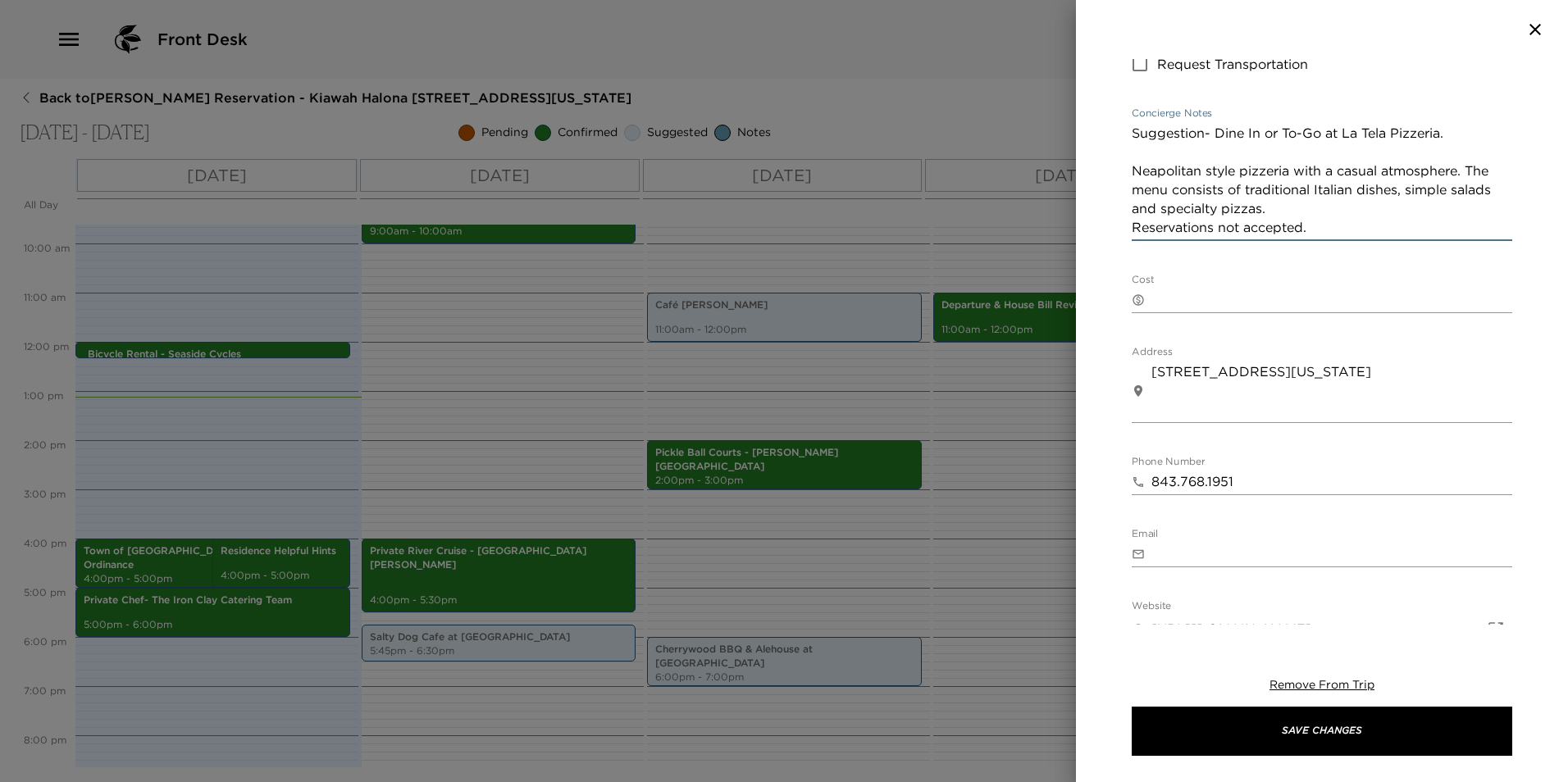
type textarea "Suggestion- Dine In or To-Go at La Tela Pizzeria. Neapolitan style pizzeria wit…"
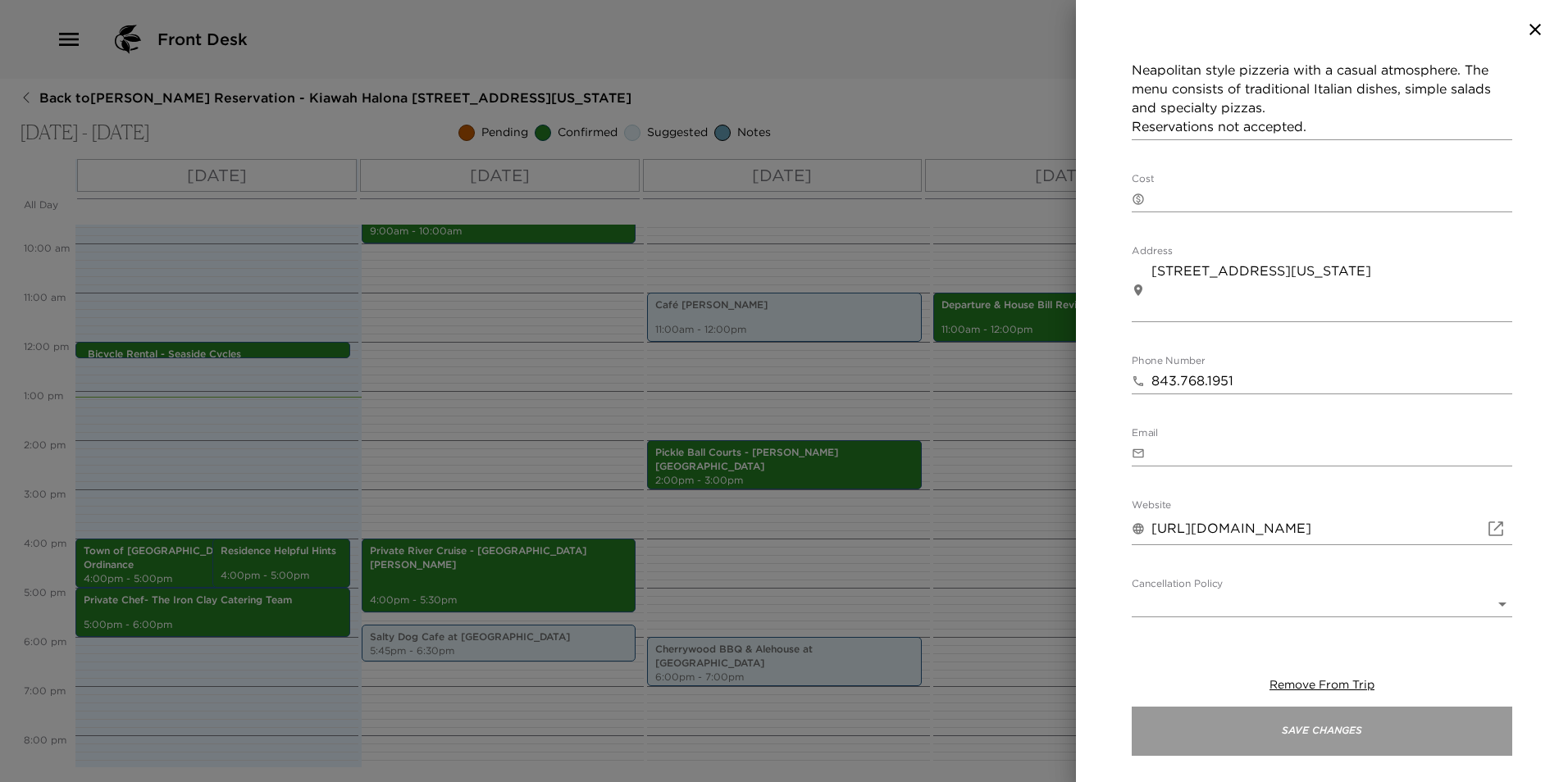
click at [1259, 733] on button "Save Changes" at bounding box center [1322, 731] width 381 height 49
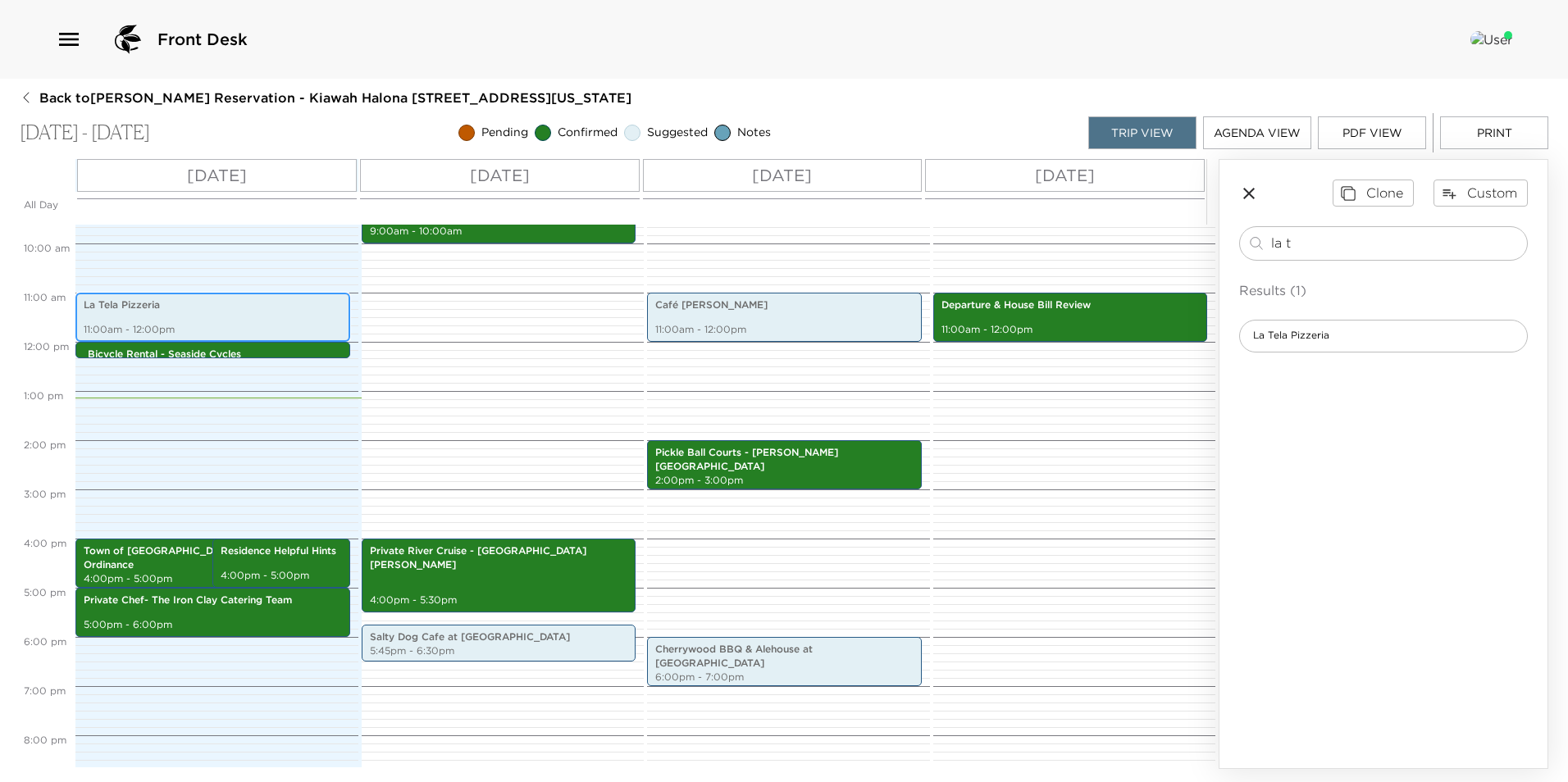
click at [186, 319] on div "La Tela Pizzeria 11:00am - 12:00pm" at bounding box center [212, 317] width 265 height 44
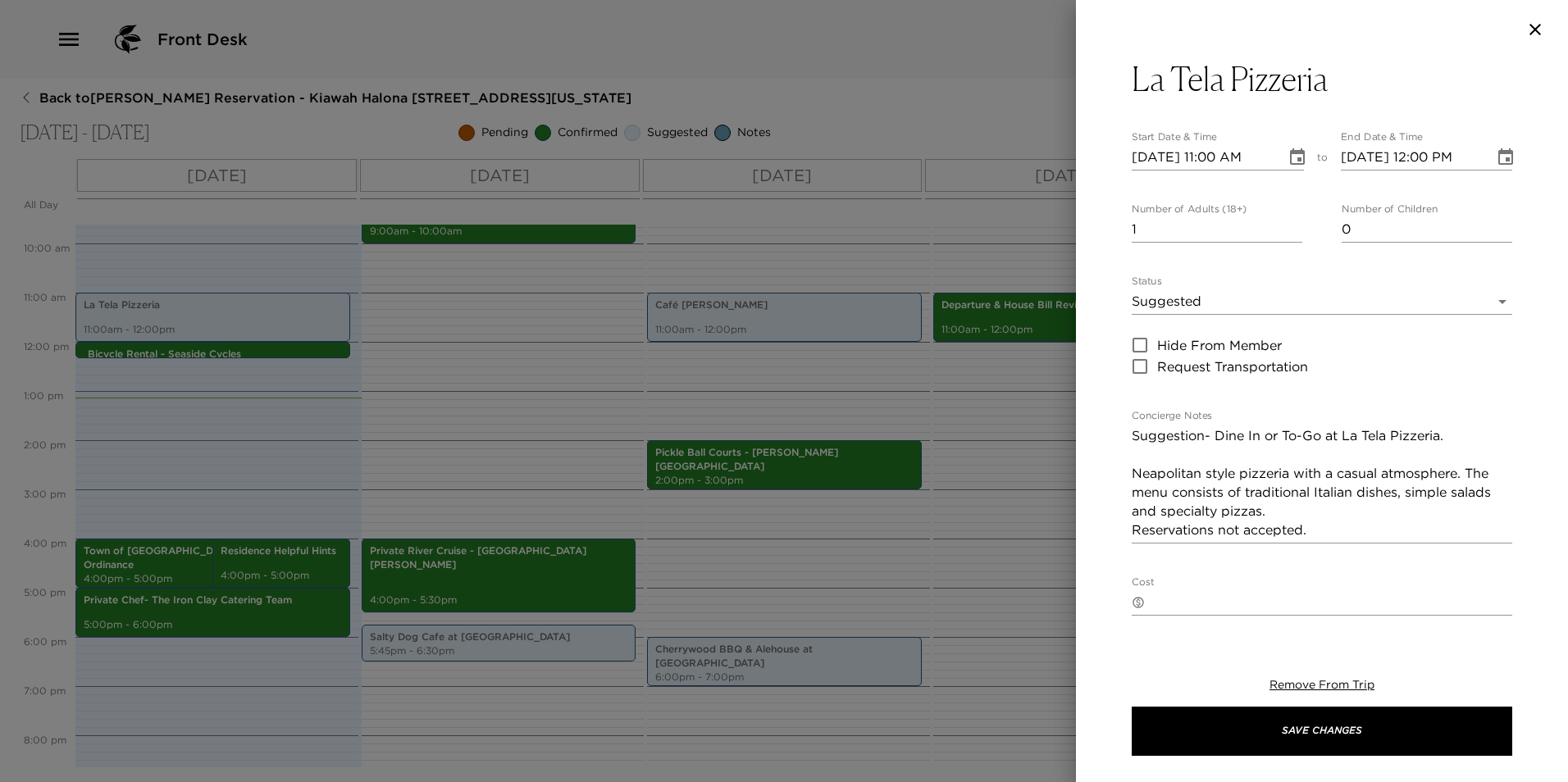
click at [1163, 162] on input "[DATE] 11:00 AM" at bounding box center [1203, 158] width 143 height 26
type input "[DATE] 11:00 AM"
type input "[DATE] 12:00 PM"
type input "[DATE] 06:00 PM"
type input "[DATE] 07:00 PM"
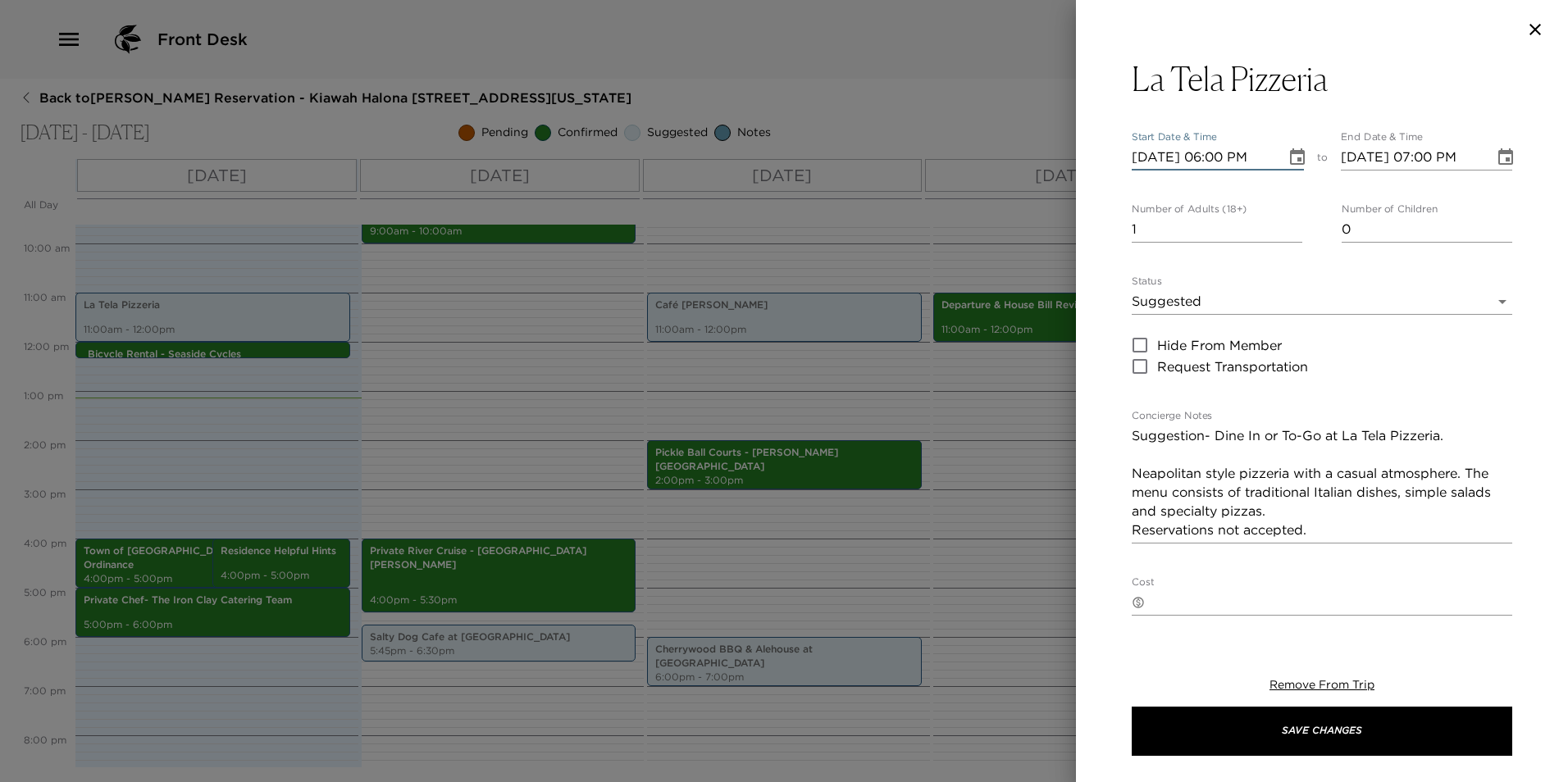
type input "[DATE] 06:00 PM"
type input "0"
click at [1291, 232] on input "0" at bounding box center [1217, 230] width 171 height 26
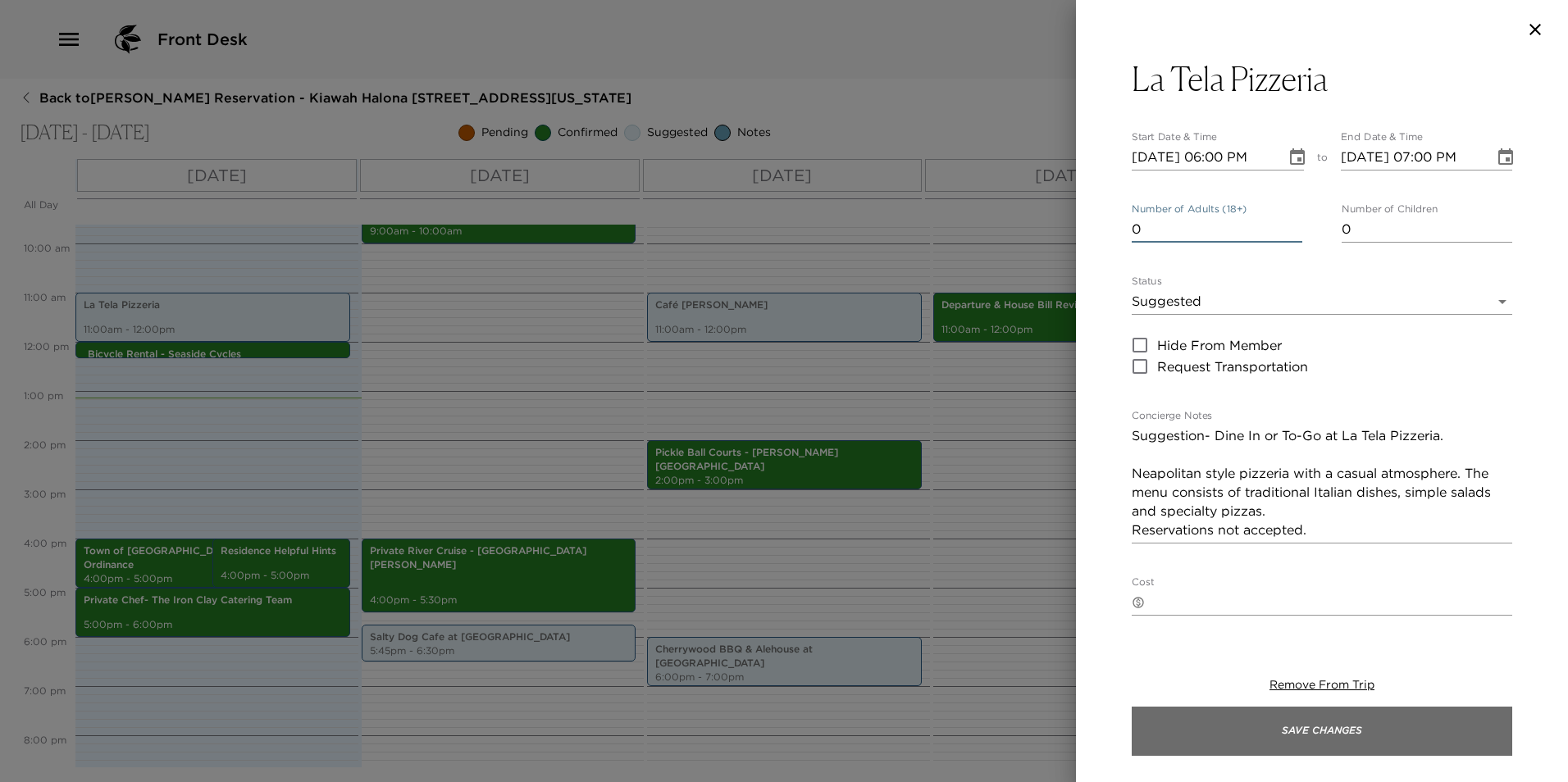
click at [1201, 717] on button "Save Changes" at bounding box center [1322, 731] width 381 height 49
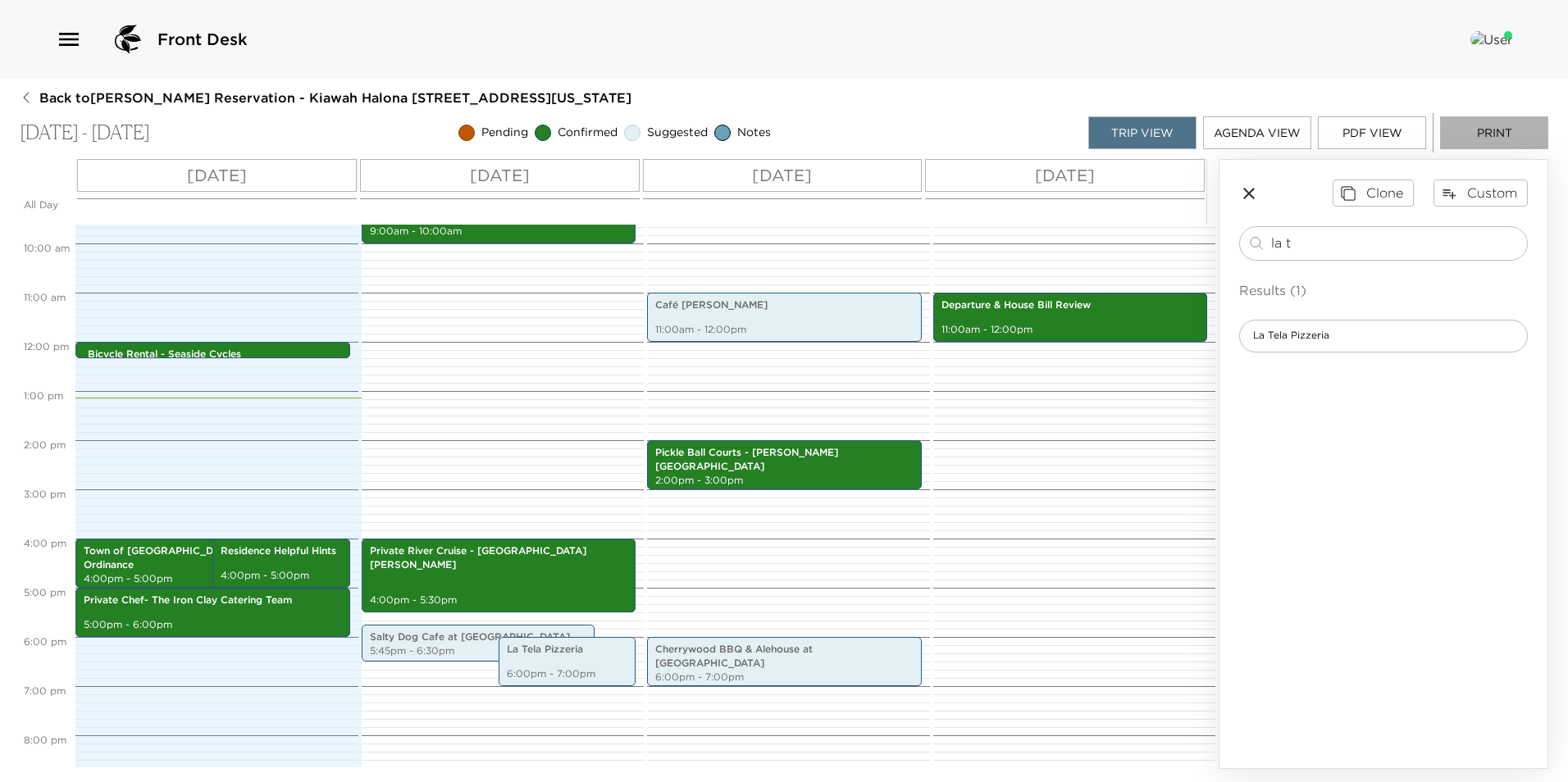
click at [1488, 133] on button "Print" at bounding box center [1494, 132] width 108 height 33
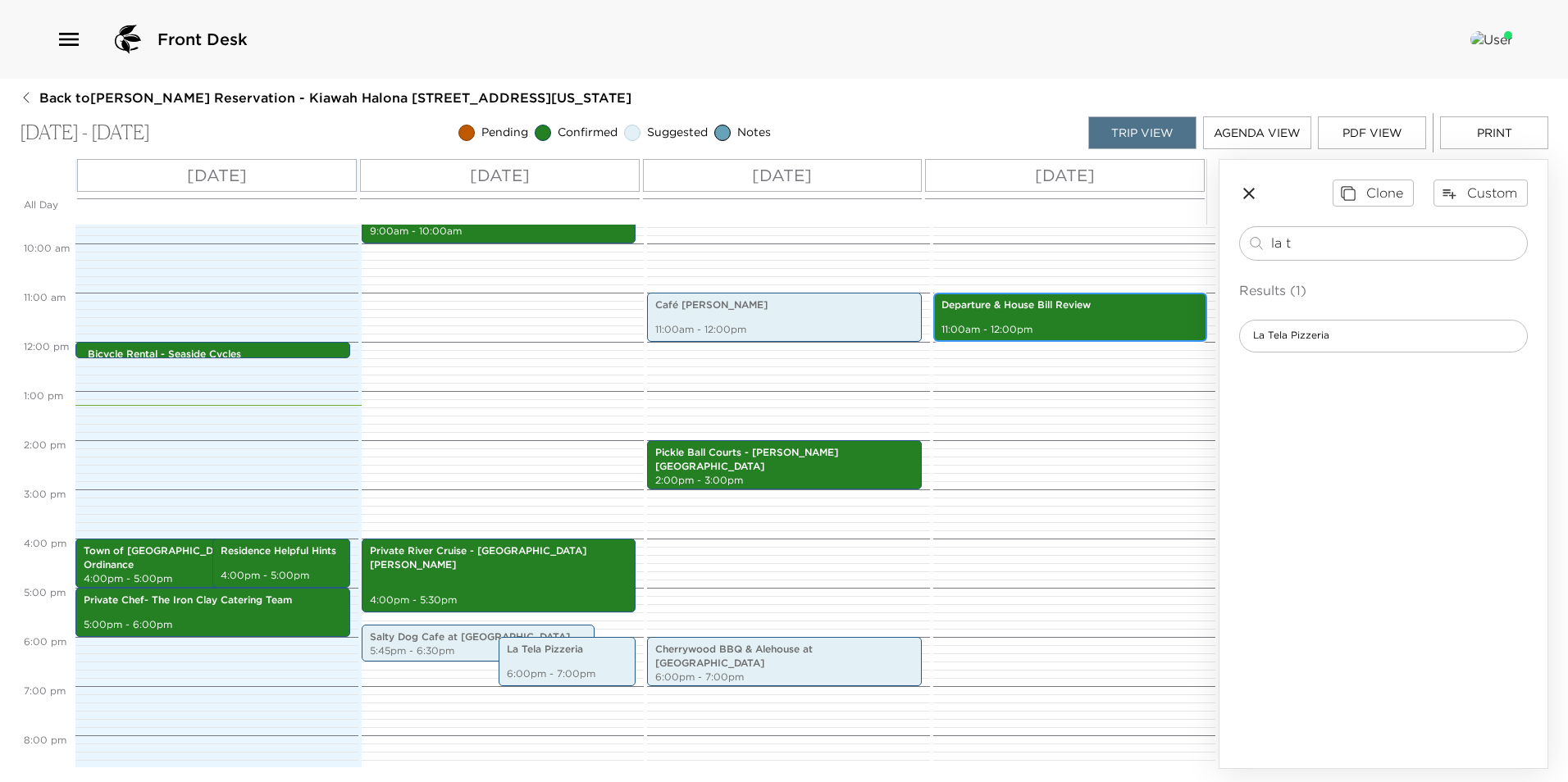
click at [994, 312] on p "Departure & House Bill Review" at bounding box center [1070, 306] width 258 height 14
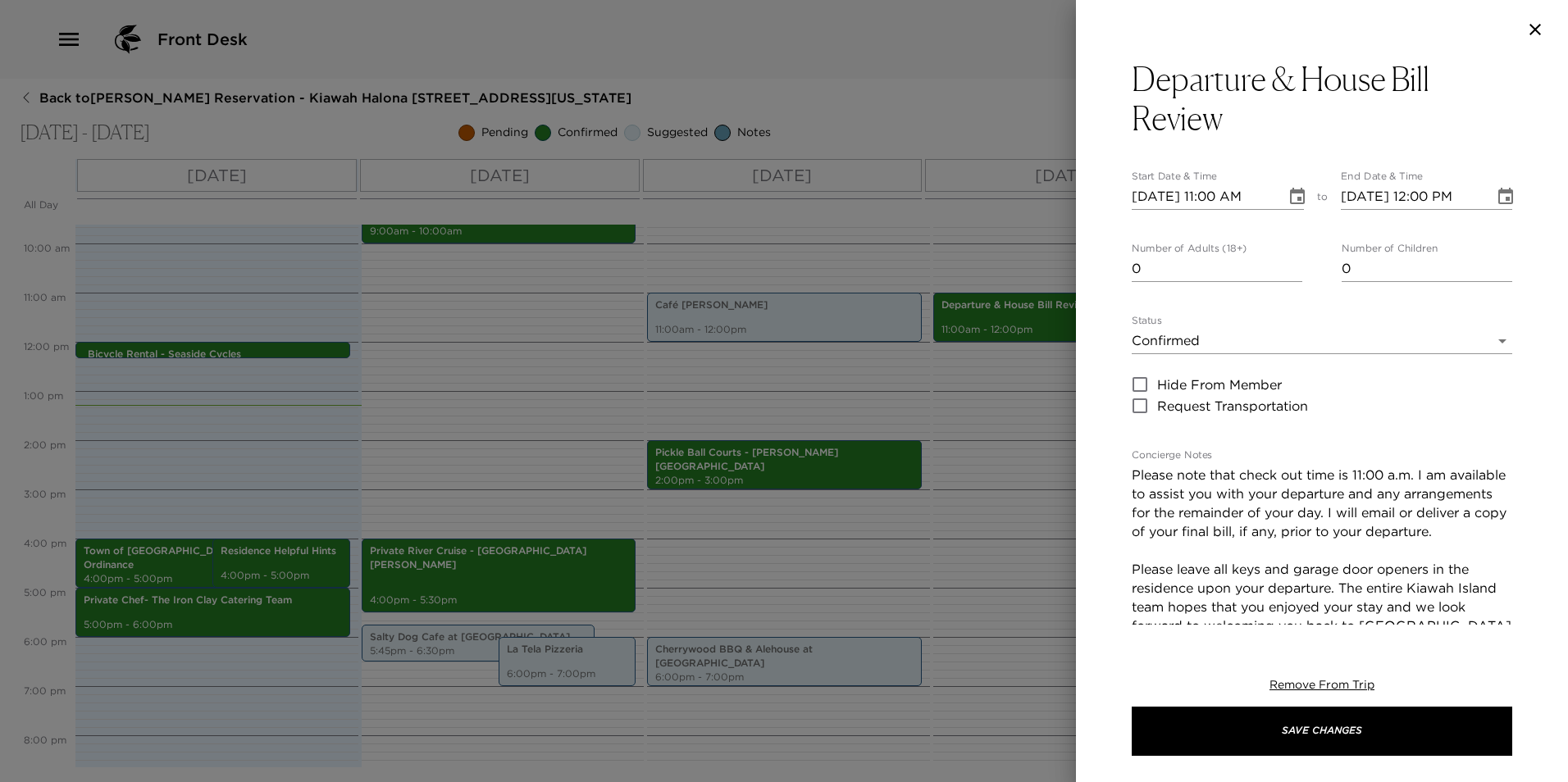
click at [1217, 196] on input "[DATE] 11:00 AM" at bounding box center [1203, 197] width 143 height 26
type input "[DATE] 01:00 PM"
type input "[DATE] 02:00 PM"
type input "[DATE] 01:00 PM"
click at [1419, 480] on textarea "Please note that check out time is 11:00 a.m. I am available to assist you with…" at bounding box center [1322, 570] width 381 height 208
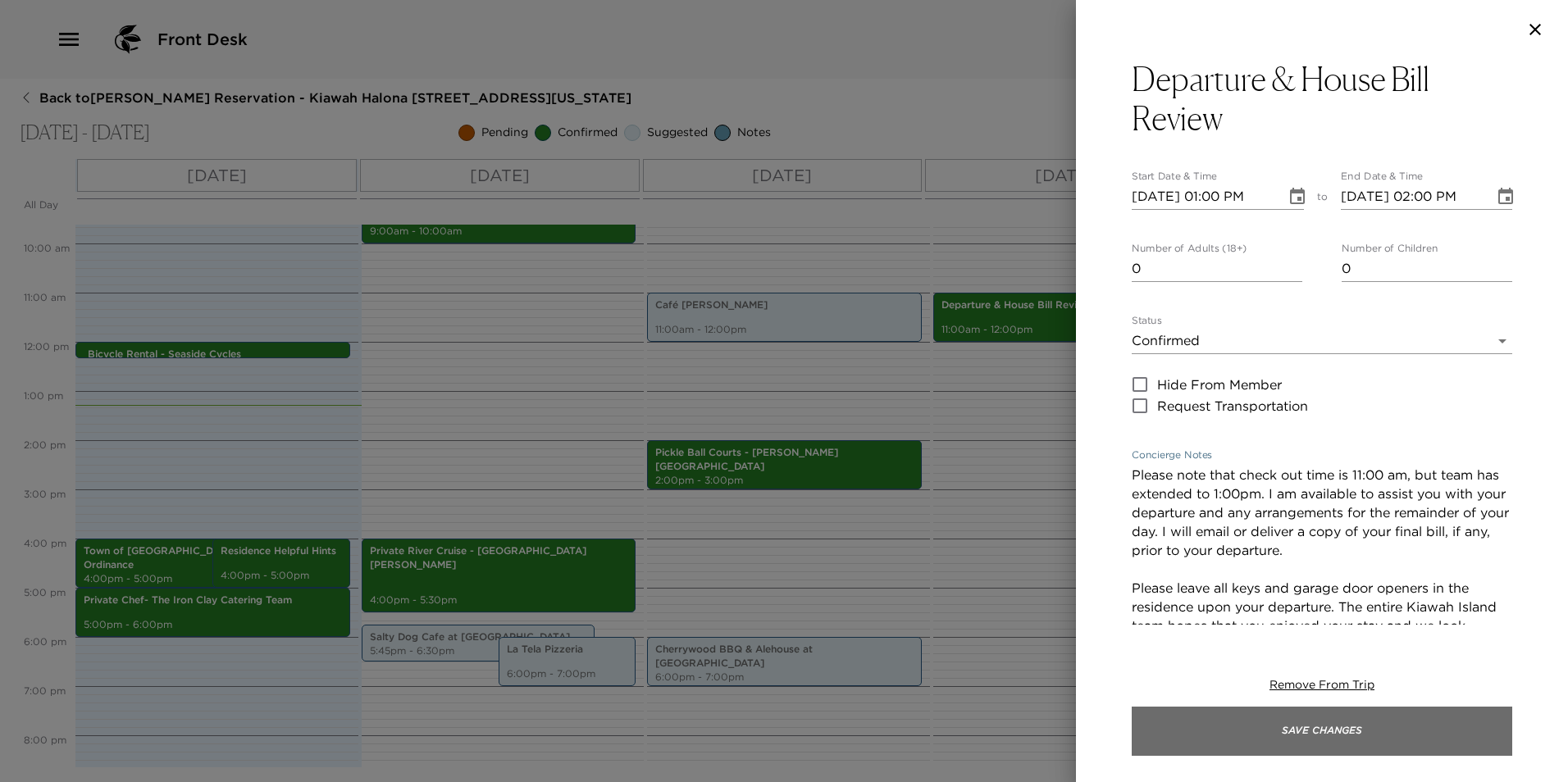
type textarea "Please note that check out time is 11:00 am, but team has extended to 1:00pm. I…"
click at [1339, 730] on button "Save Changes" at bounding box center [1322, 731] width 381 height 49
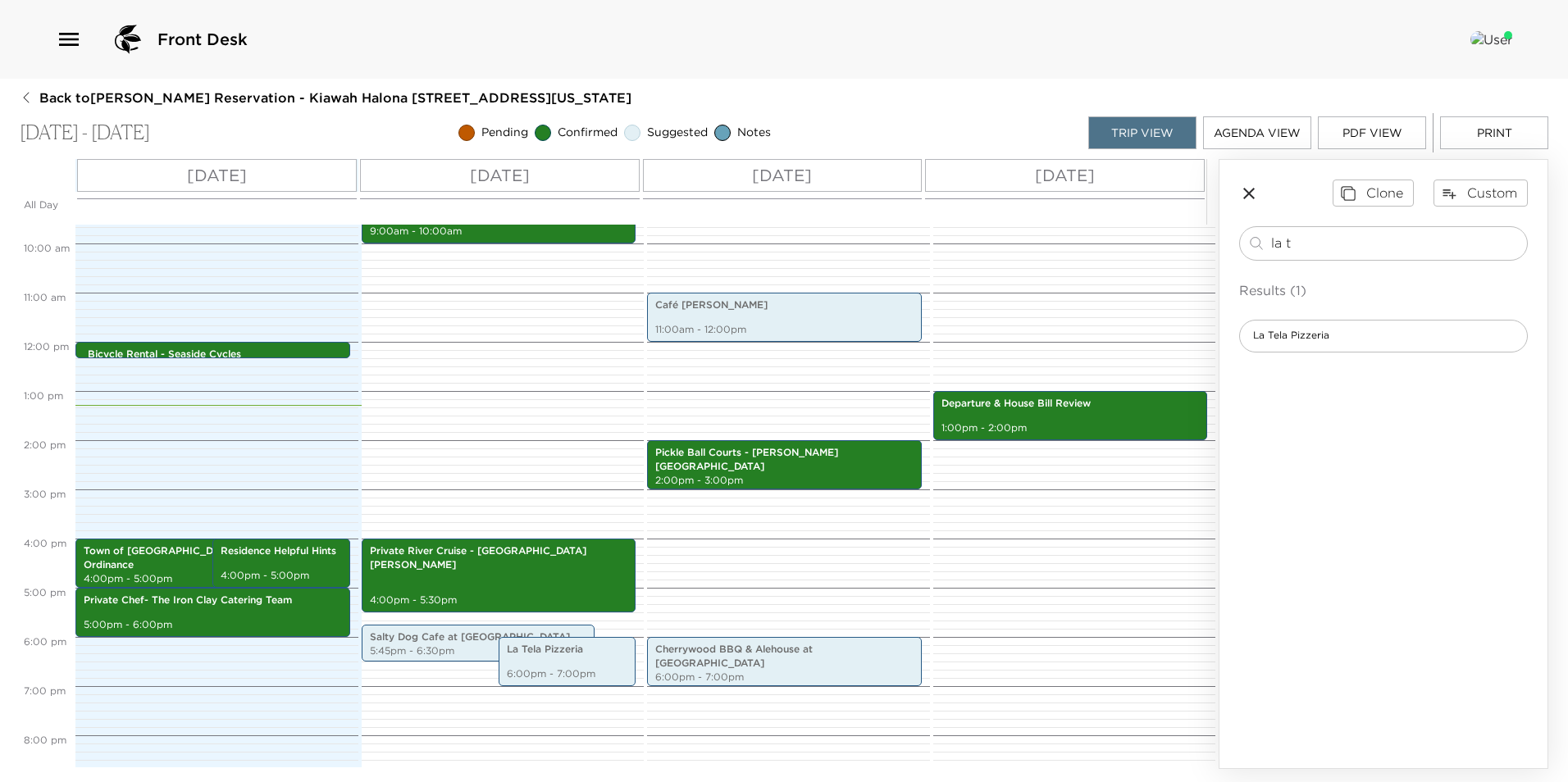
click at [1490, 126] on button "Print" at bounding box center [1494, 132] width 108 height 33
